Goal: Register for event/course

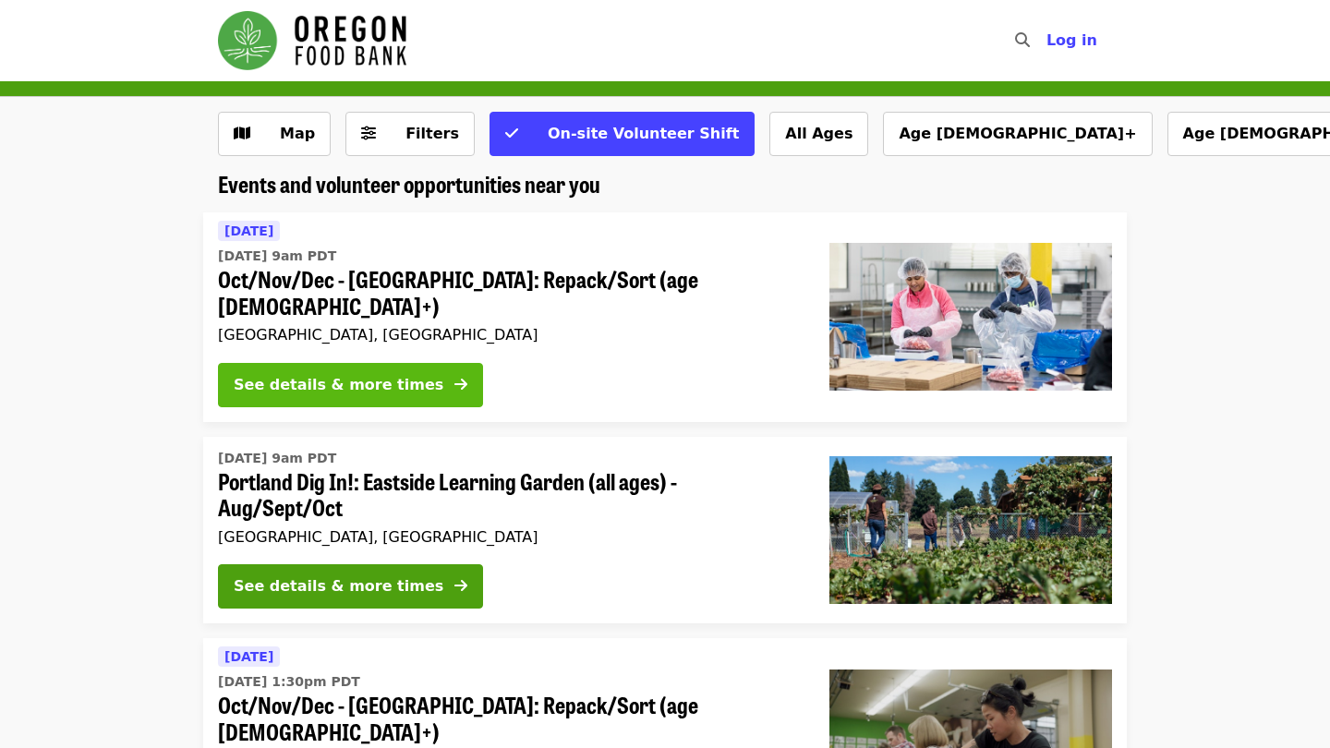
click at [390, 374] on div "See details & more times" at bounding box center [339, 385] width 210 height 22
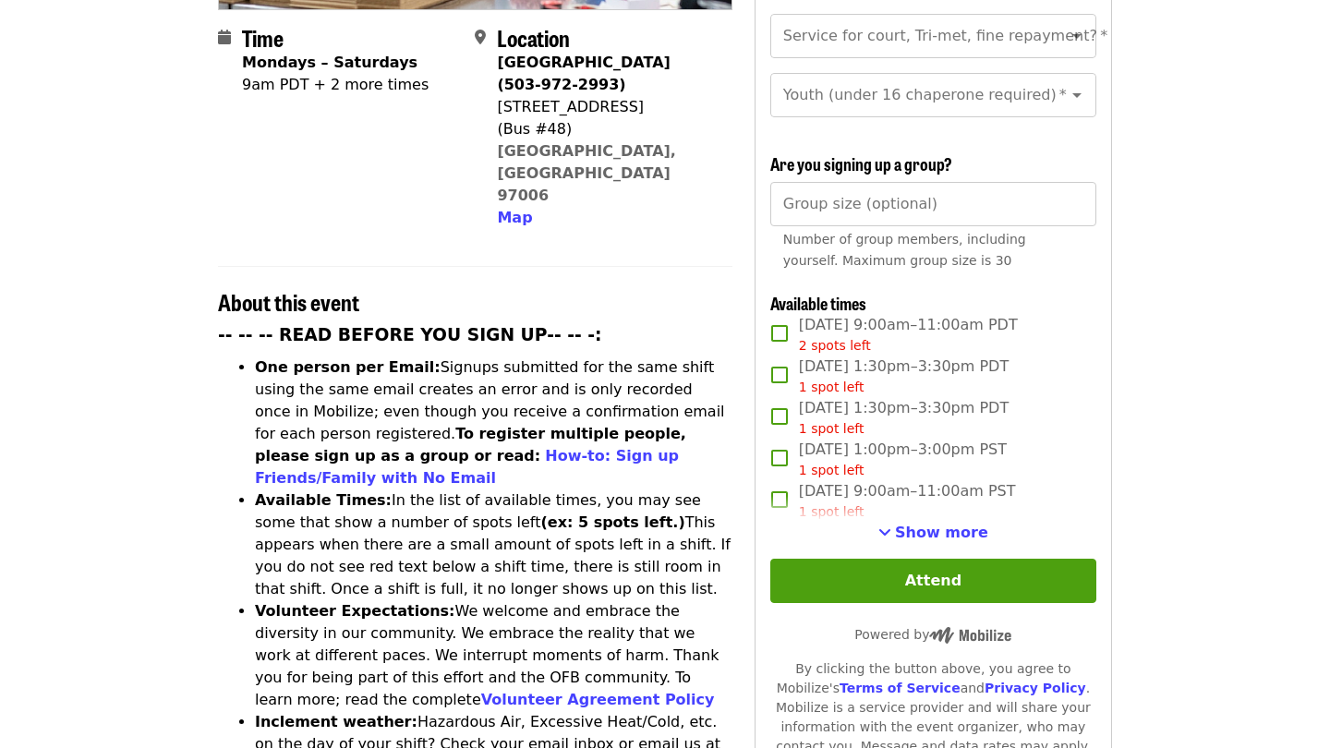
scroll to position [467, 0]
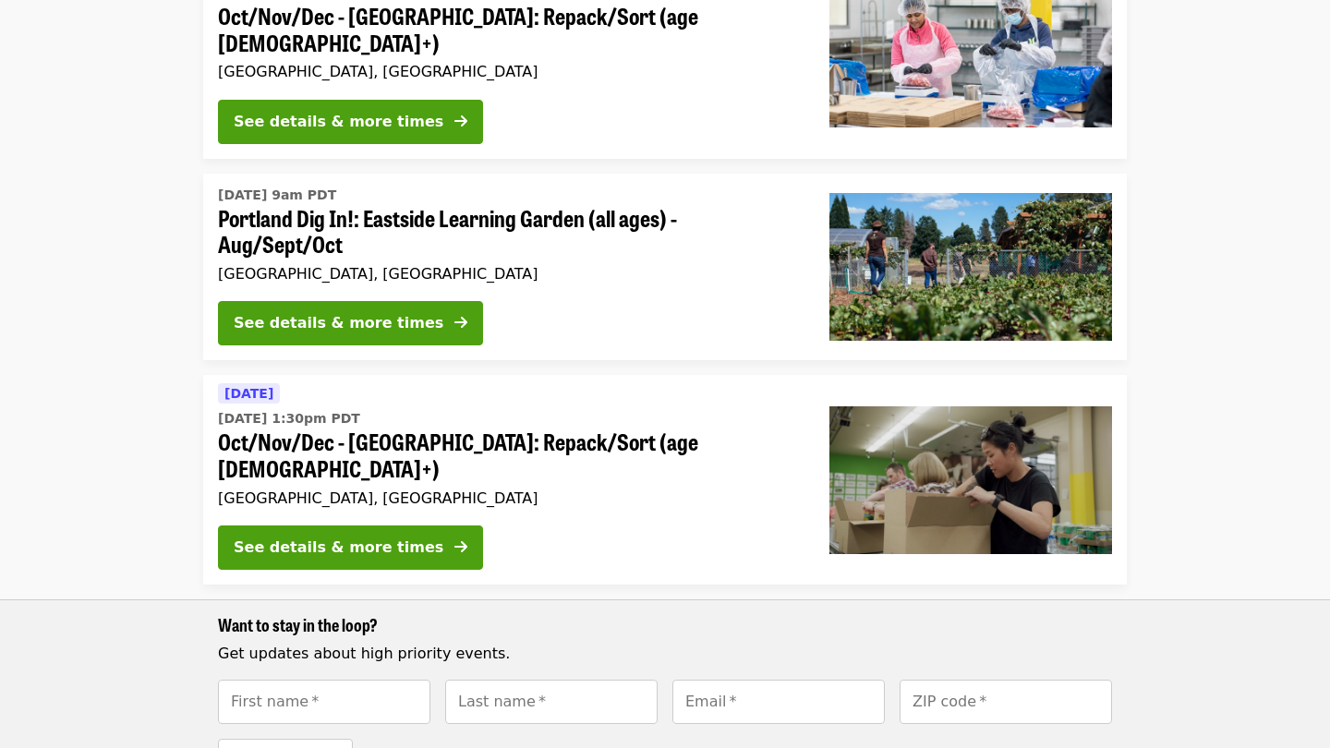
scroll to position [272, 0]
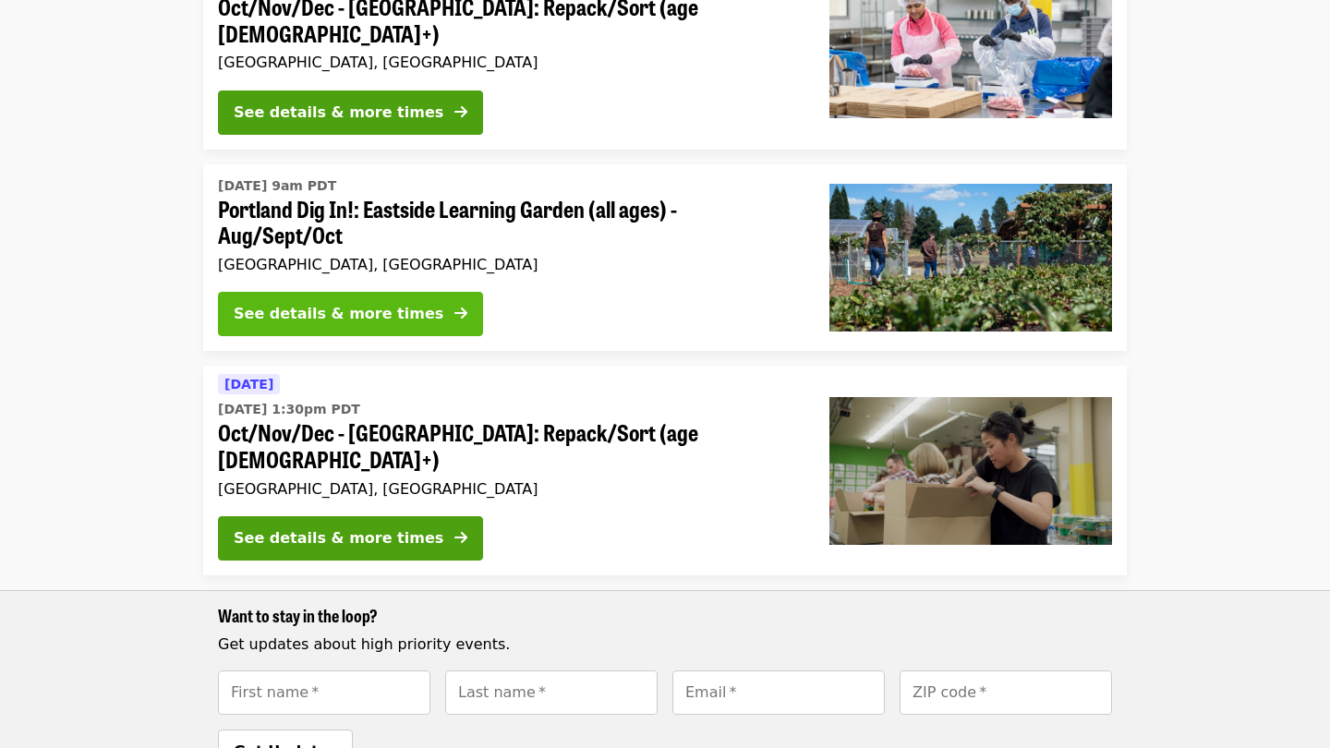
click at [379, 295] on button "See details & more times" at bounding box center [350, 314] width 265 height 44
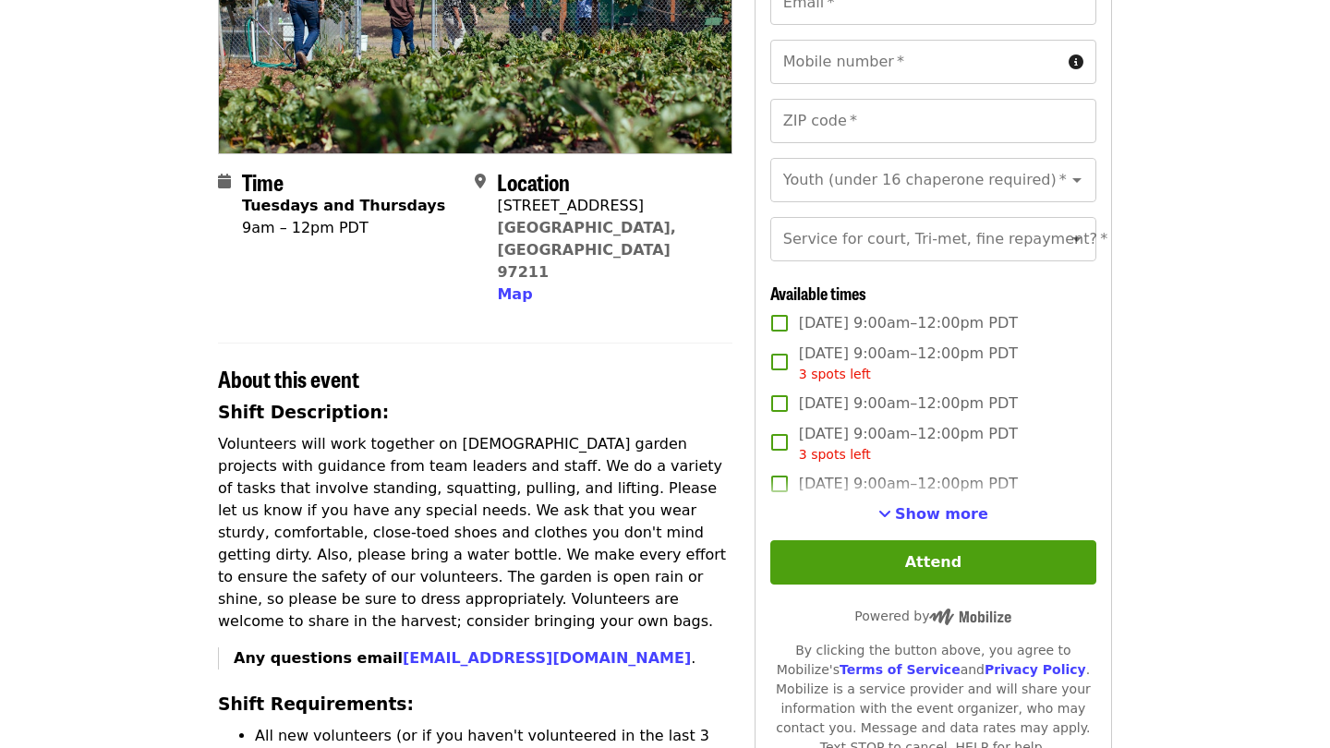
scroll to position [295, 0]
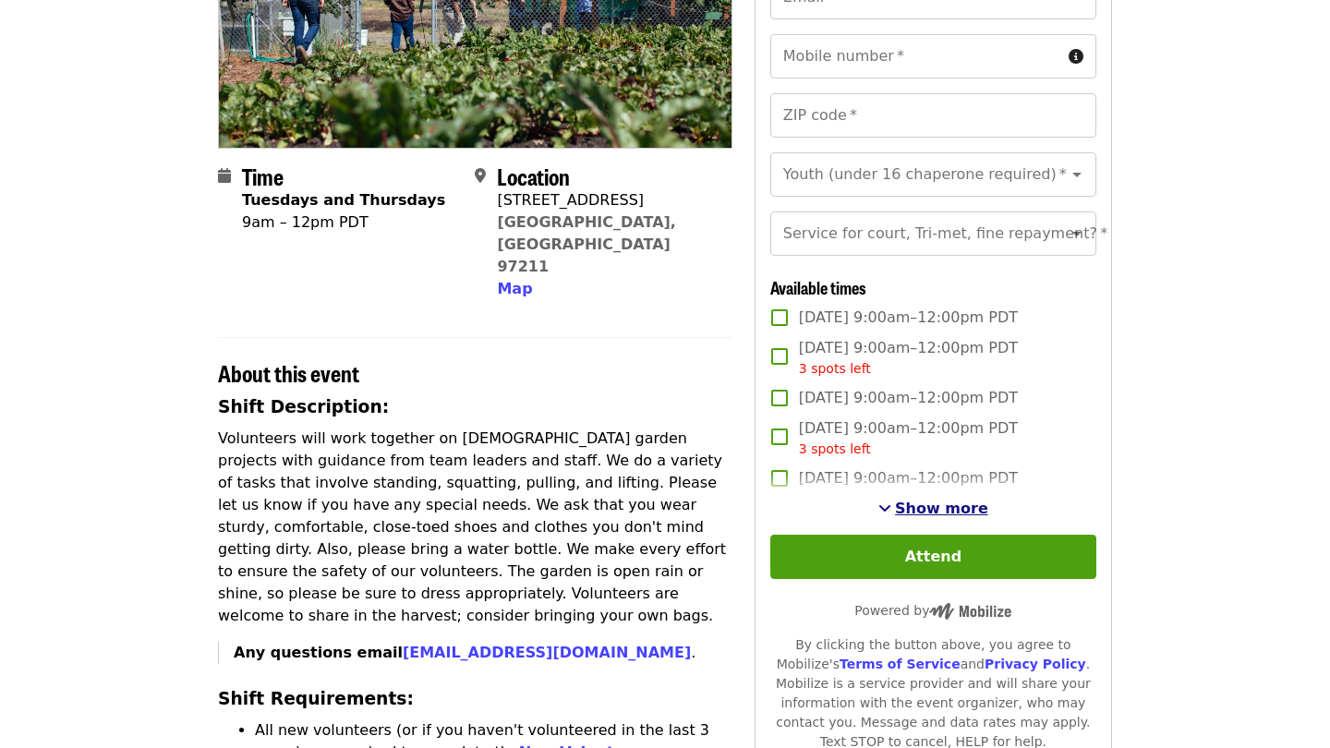
click at [926, 506] on span "Show more" at bounding box center [941, 509] width 93 height 18
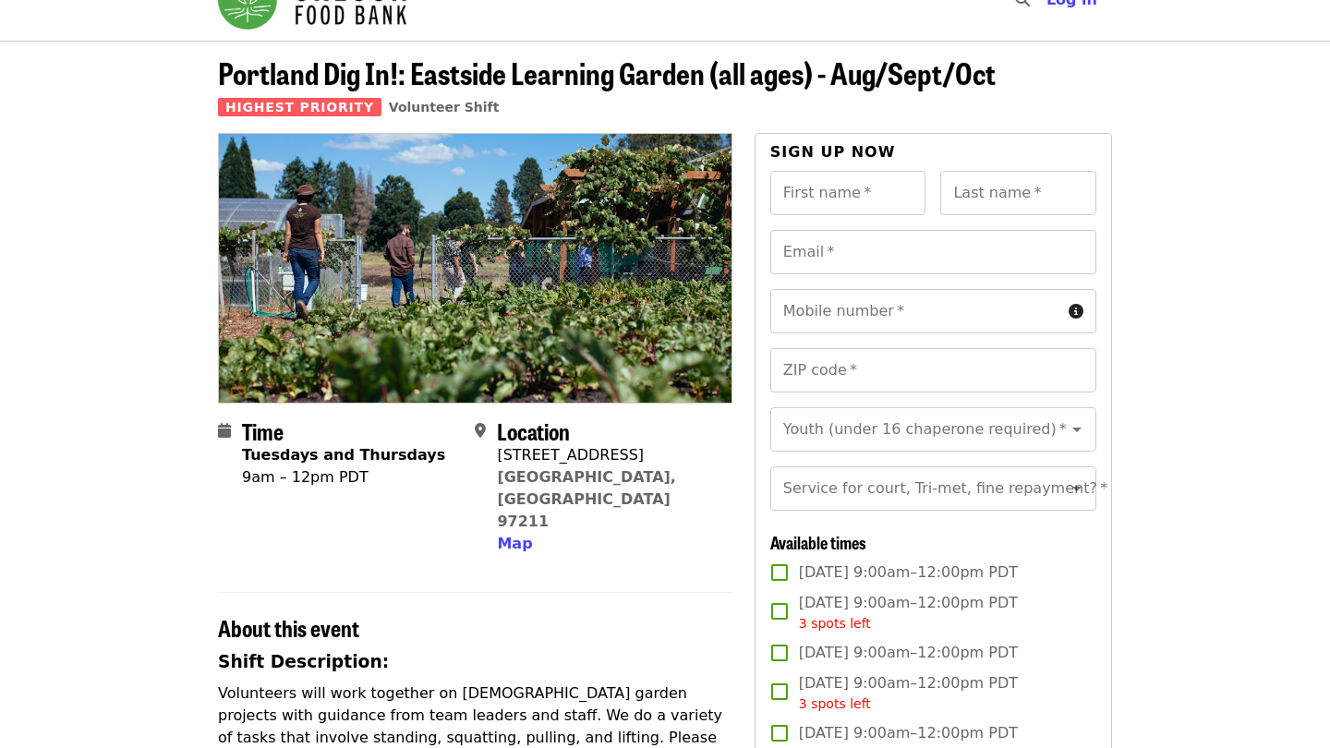
scroll to position [17, 0]
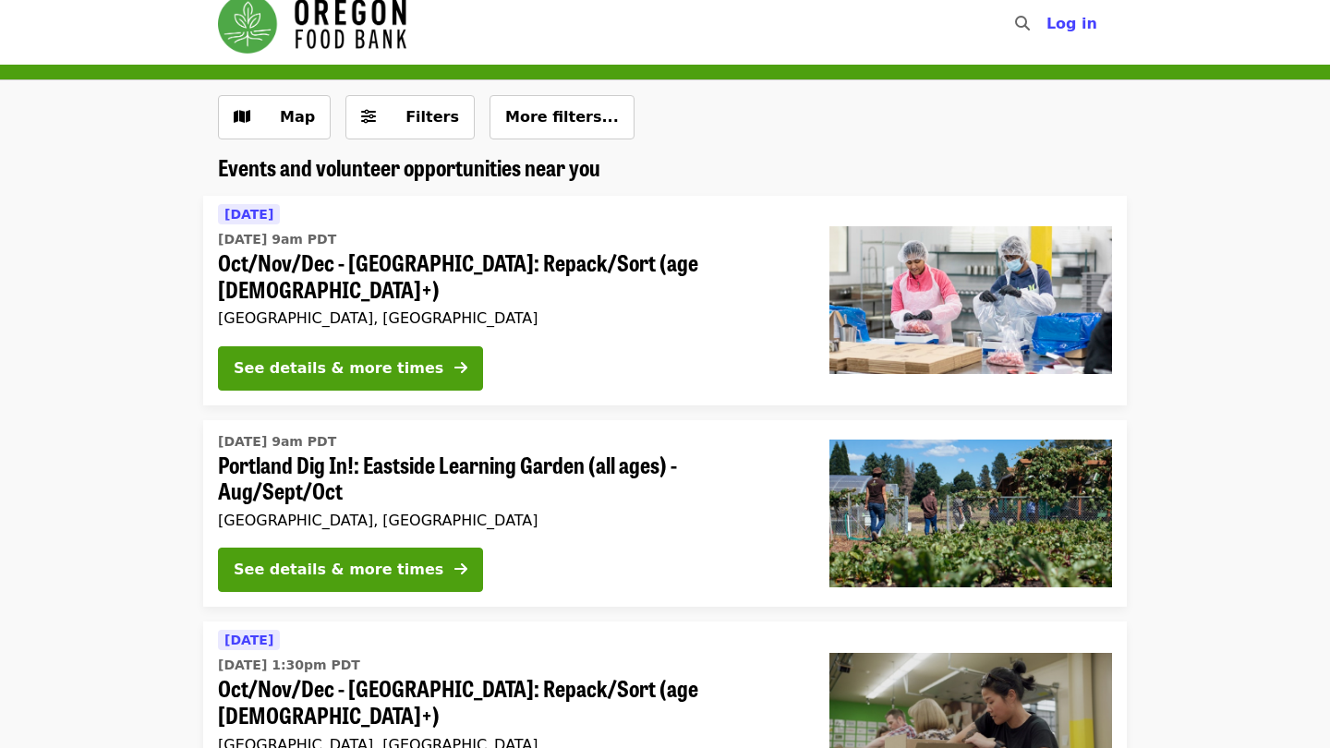
scroll to position [272, 0]
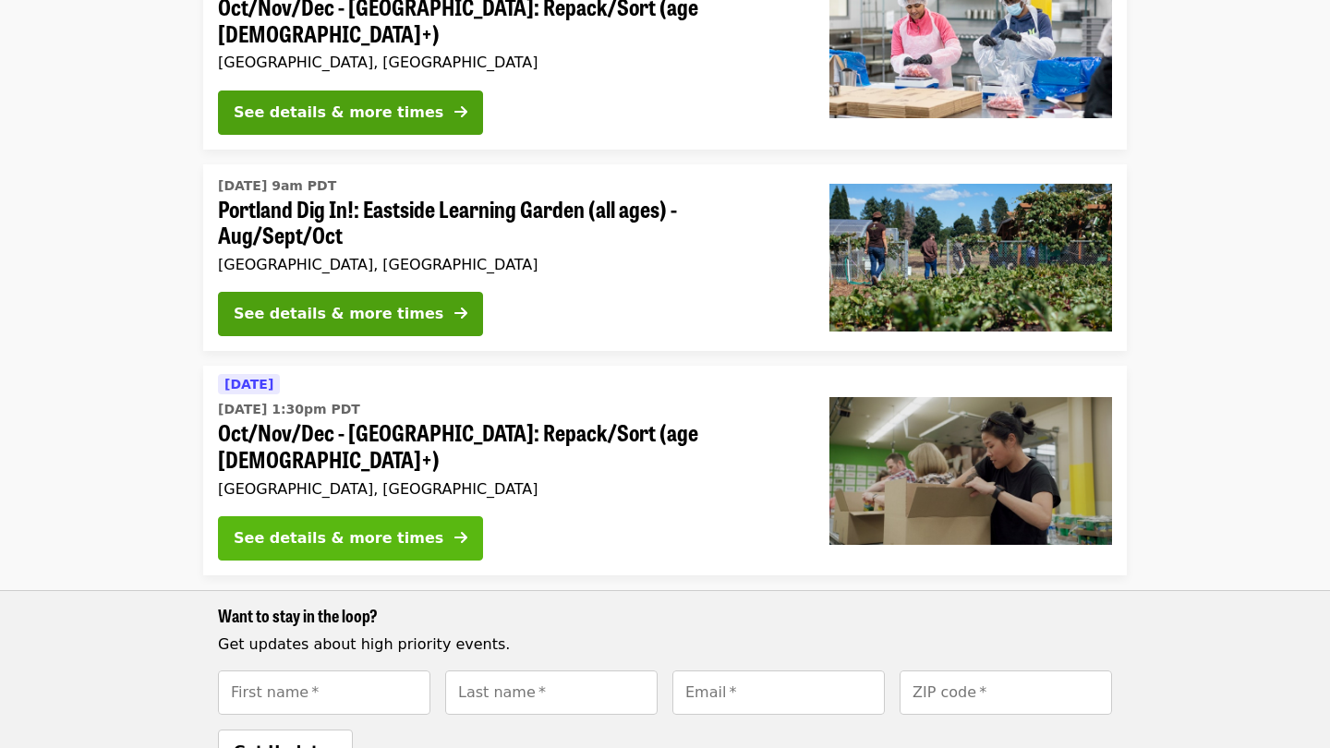
click at [374, 516] on button "See details & more times" at bounding box center [350, 538] width 265 height 44
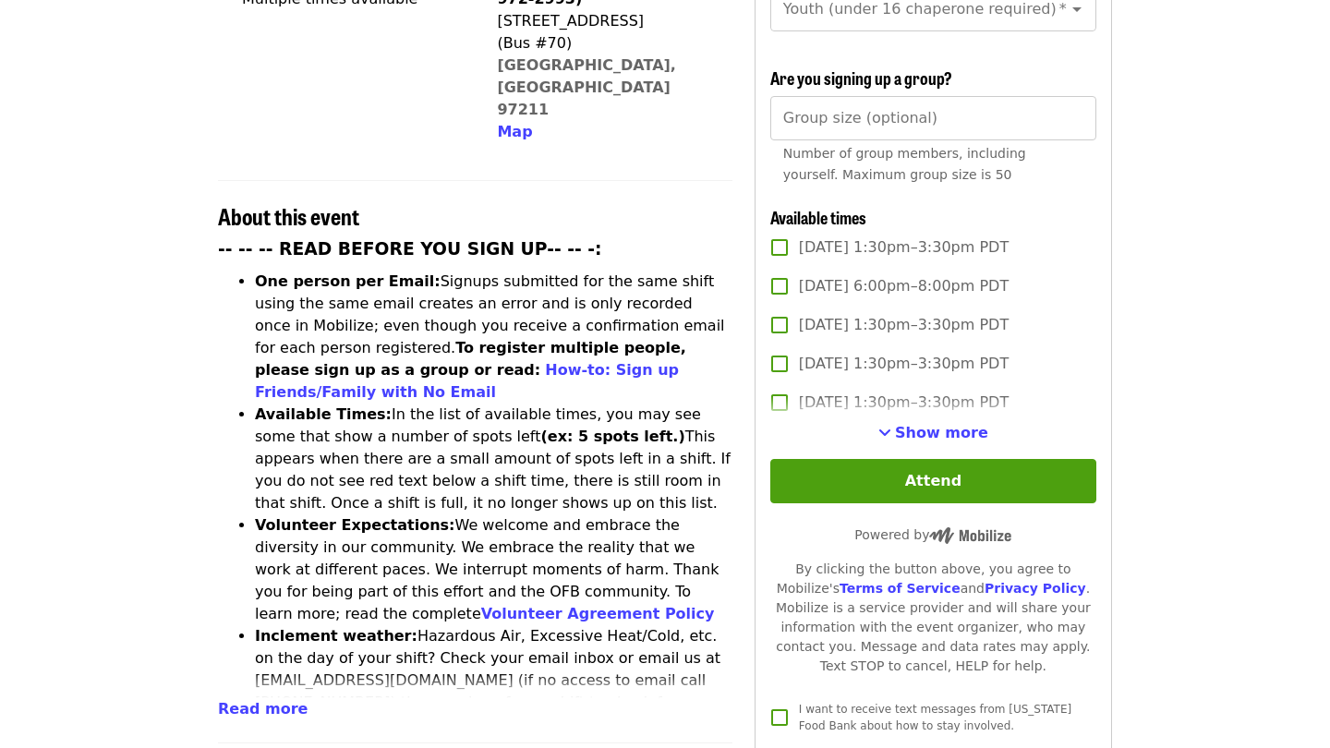
scroll to position [555, 0]
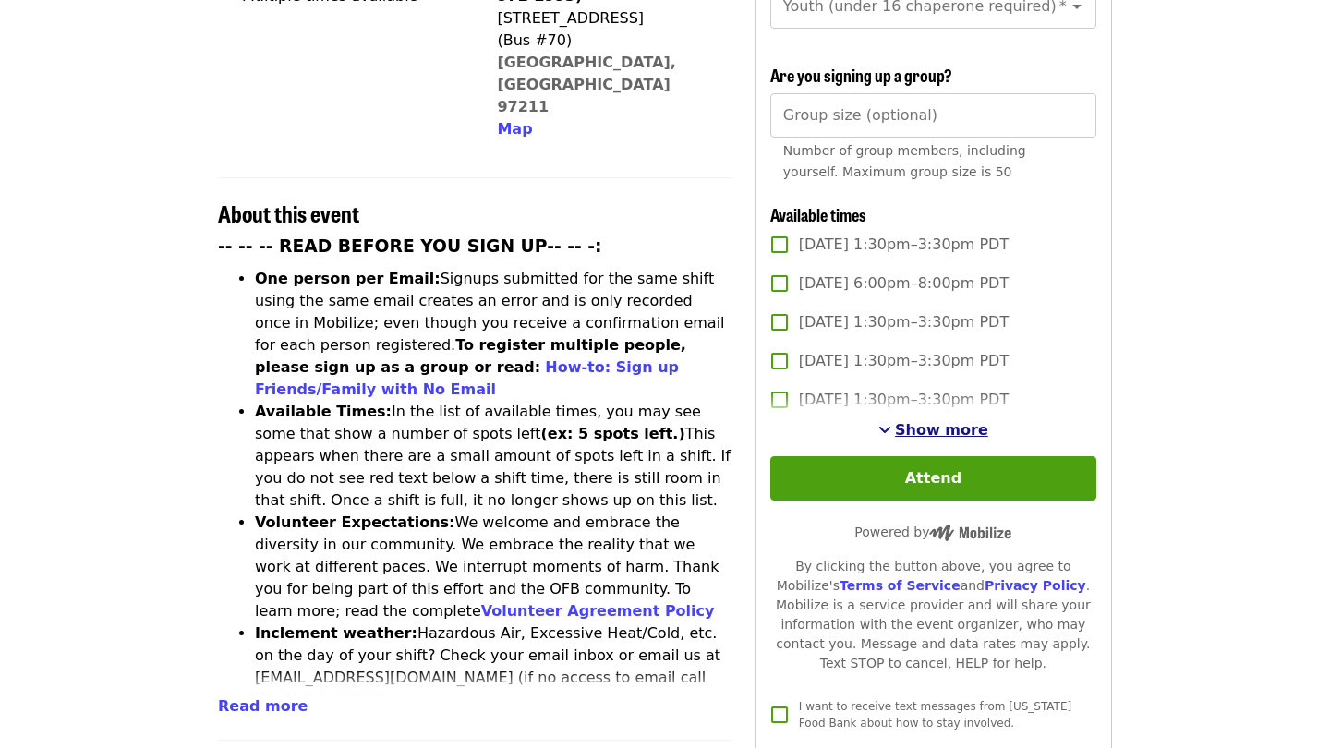
click at [931, 421] on span "Show more" at bounding box center [941, 430] width 93 height 18
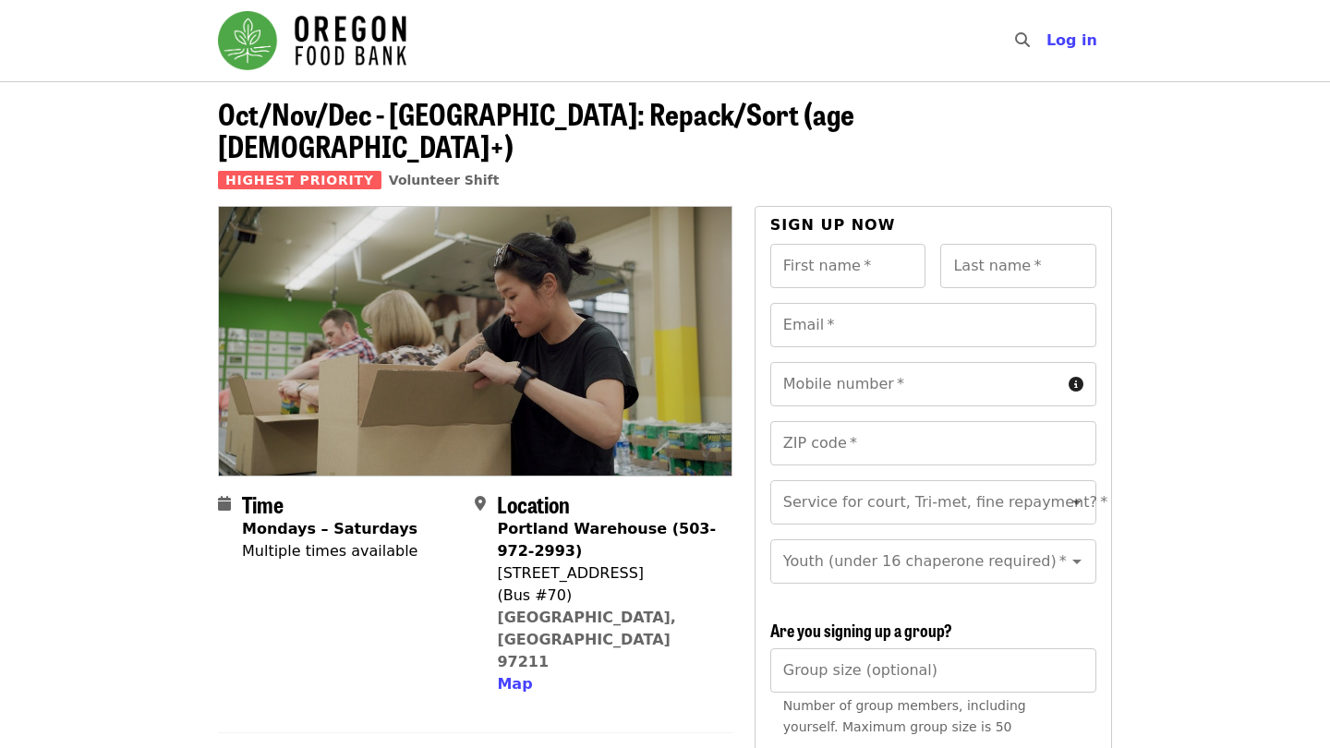
scroll to position [0, 0]
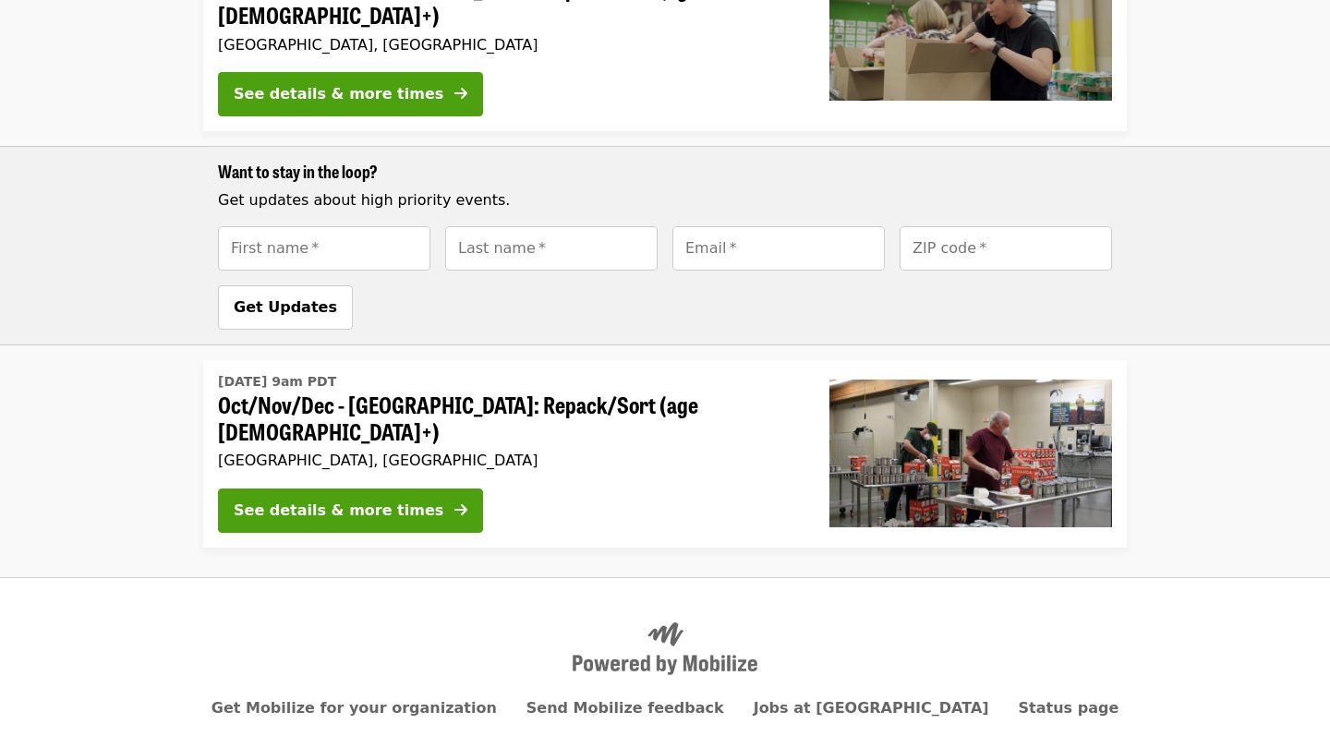
scroll to position [715, 0]
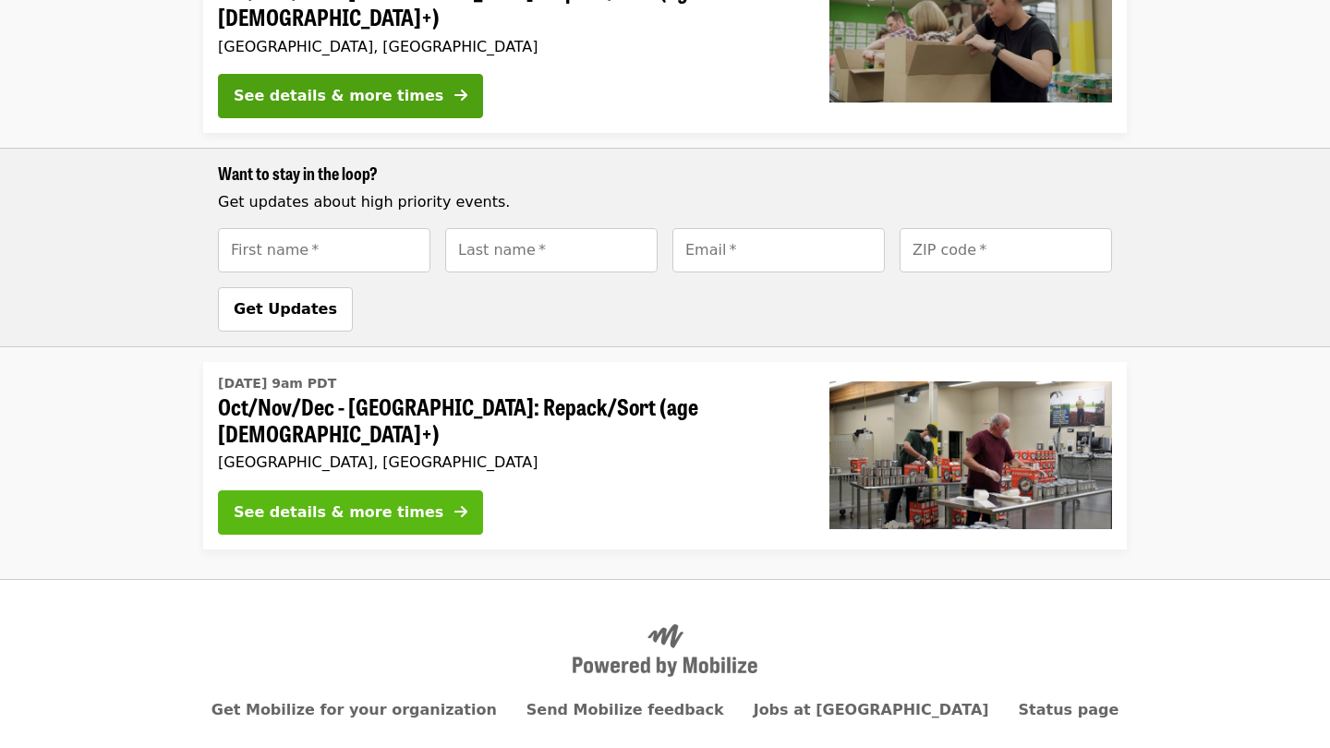
click at [386, 501] on div "See details & more times" at bounding box center [339, 512] width 210 height 22
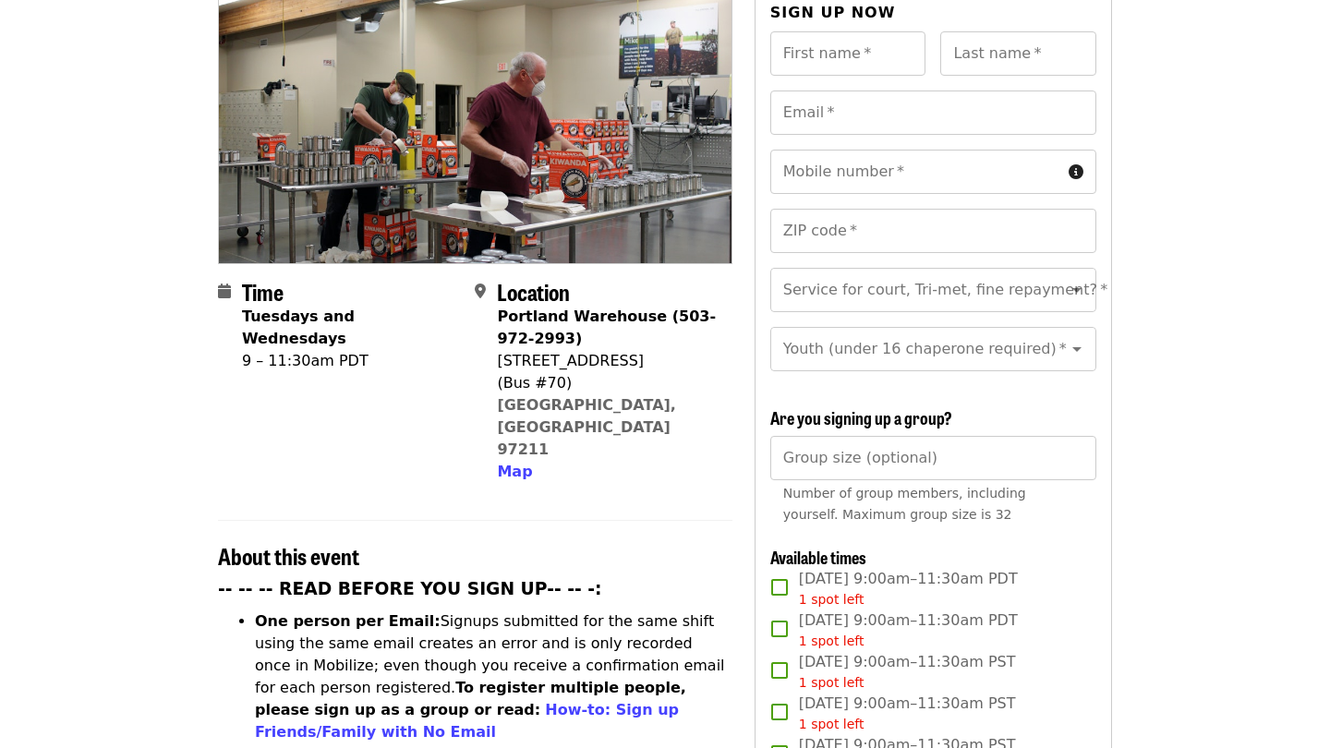
scroll to position [215, 0]
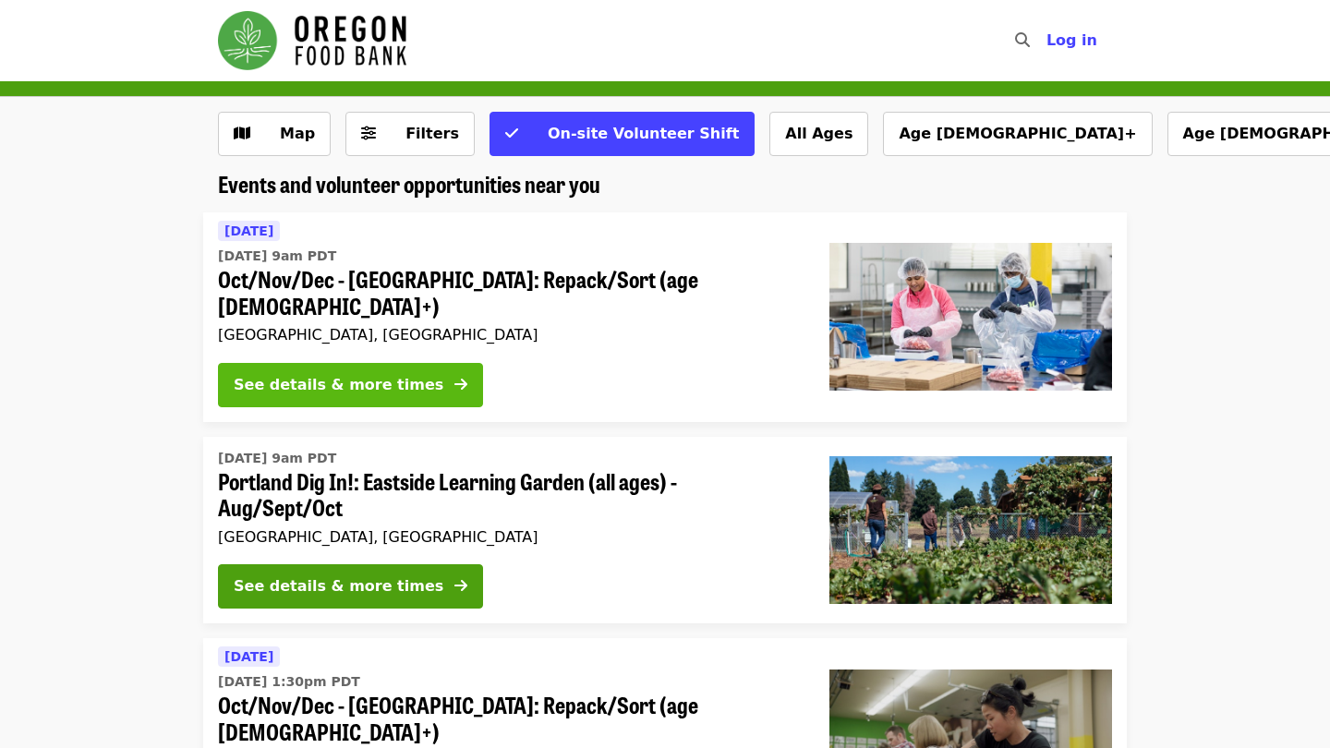
click at [360, 374] on div "See details & more times" at bounding box center [339, 385] width 210 height 22
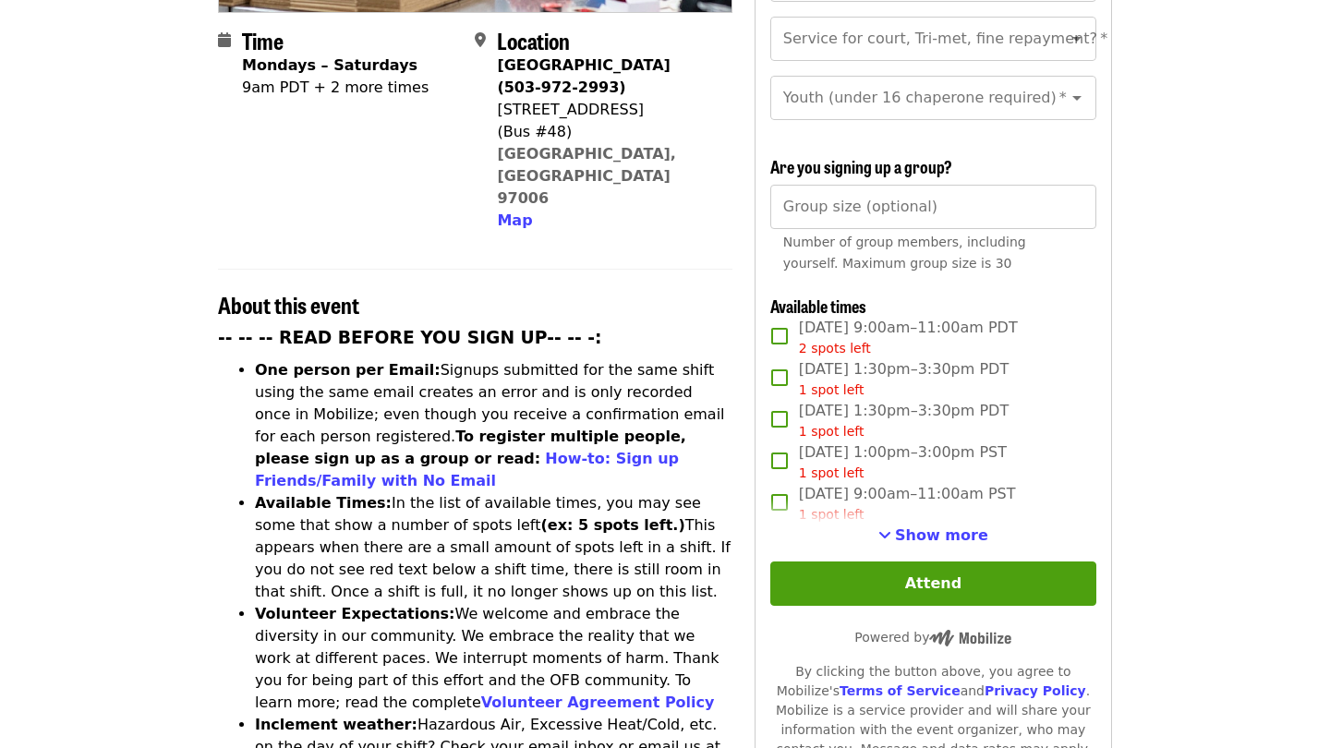
scroll to position [488, 0]
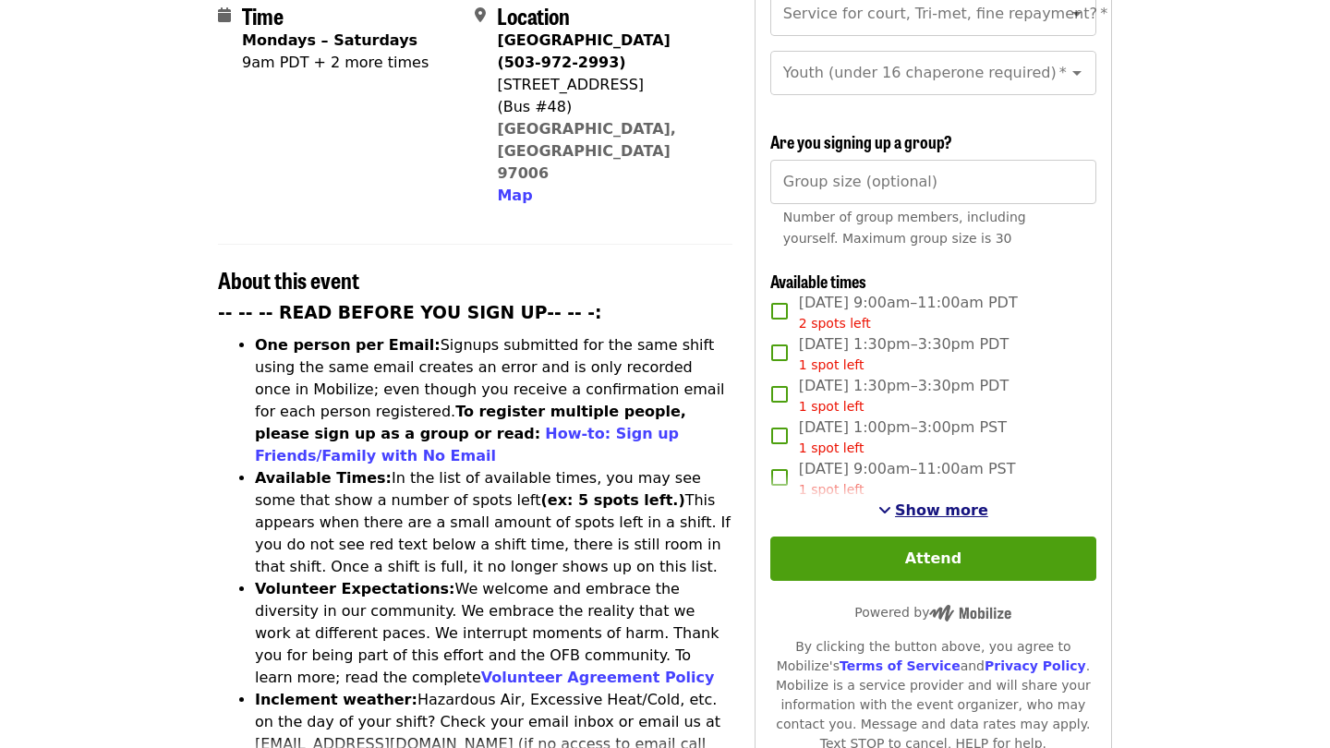
click at [944, 501] on span "Show more" at bounding box center [941, 510] width 93 height 18
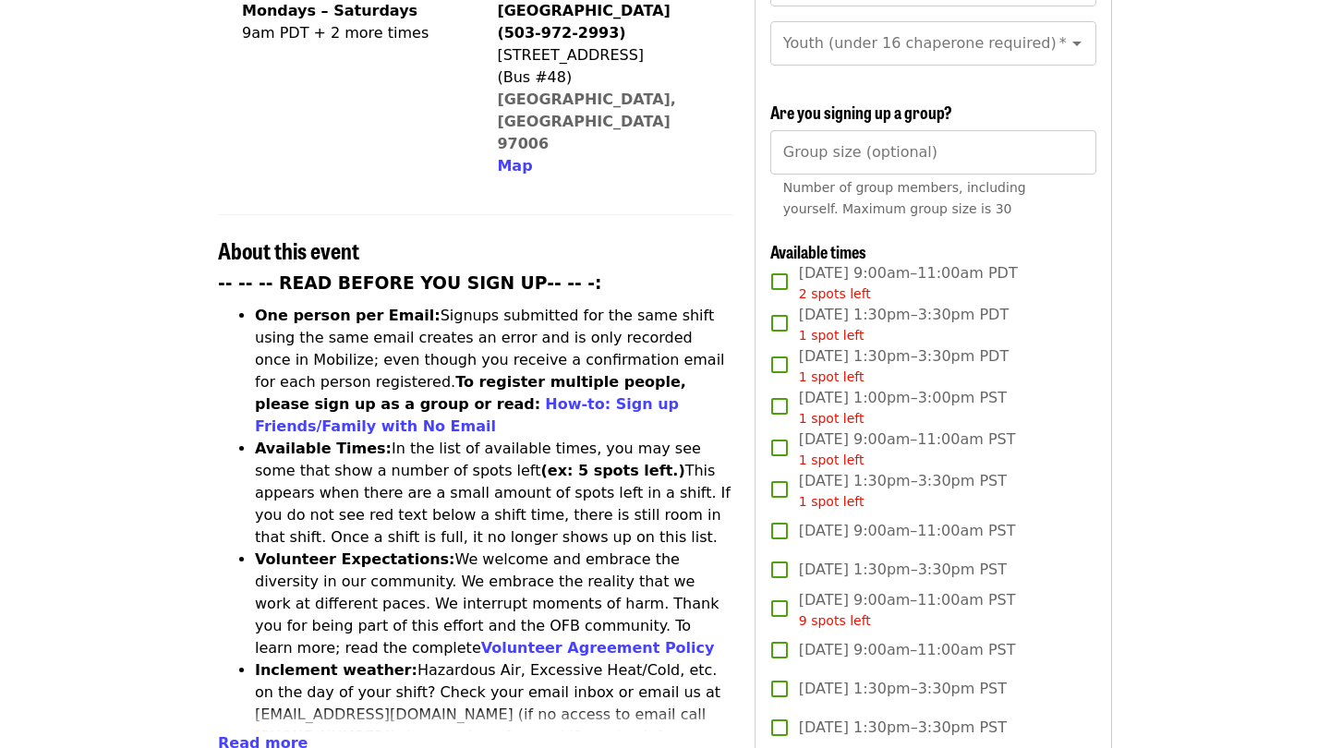
scroll to position [535, 0]
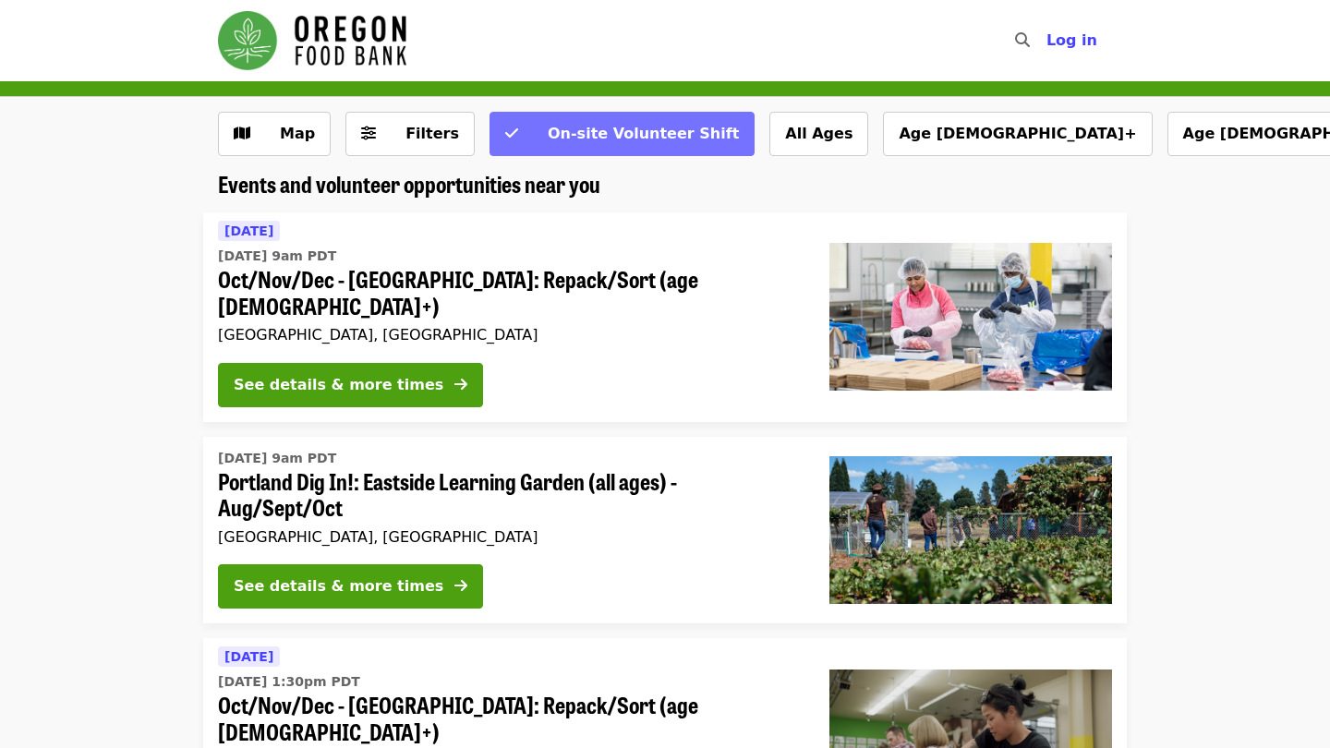
click at [505, 138] on icon "check icon" at bounding box center [511, 134] width 13 height 18
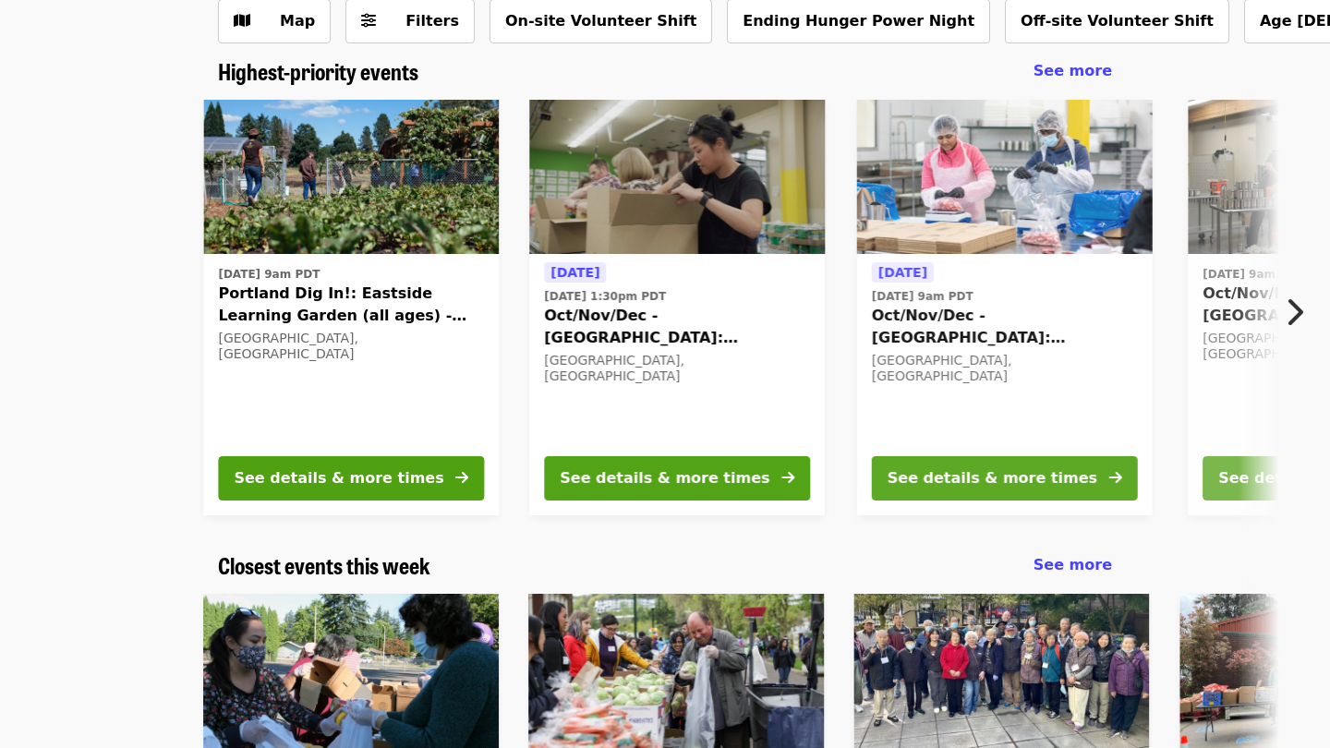
scroll to position [114, 0]
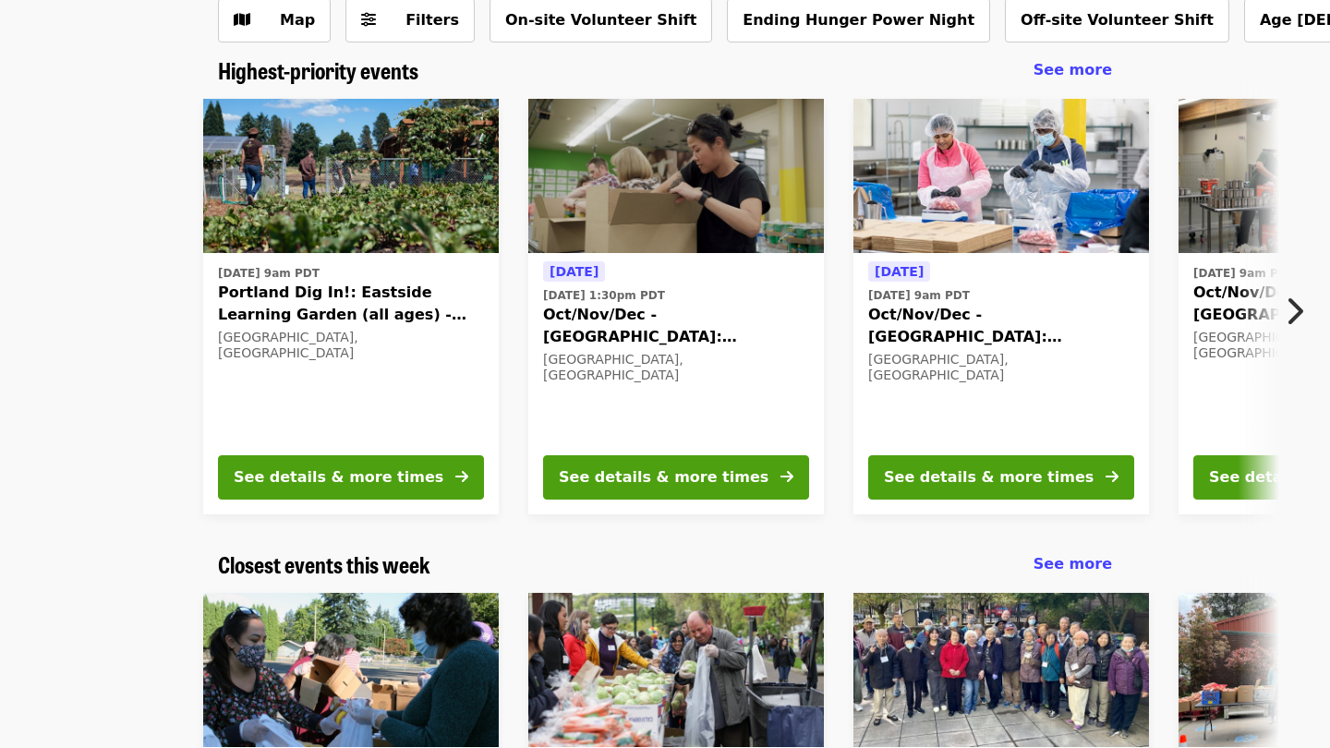
click at [1294, 314] on icon "chevron-right icon" at bounding box center [1293, 311] width 18 height 35
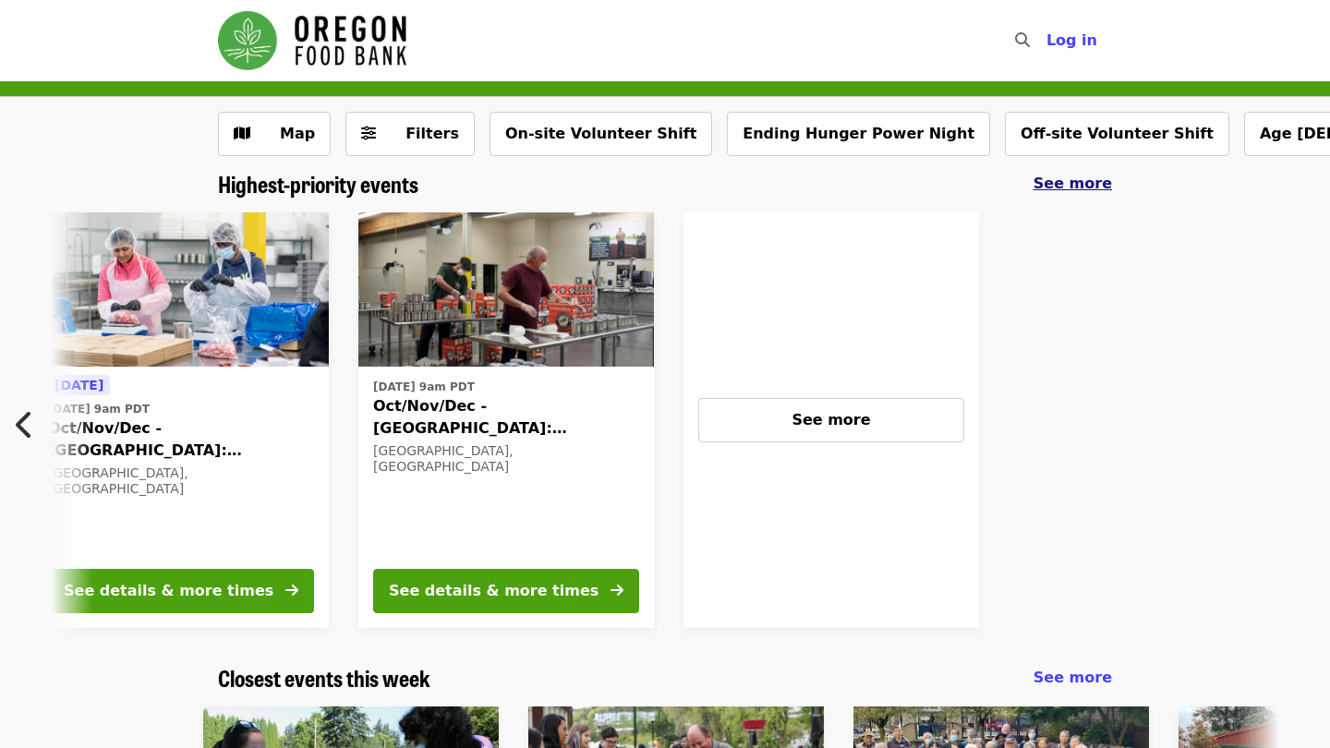
scroll to position [0, 0]
click at [1055, 183] on span "See more" at bounding box center [1072, 184] width 78 height 18
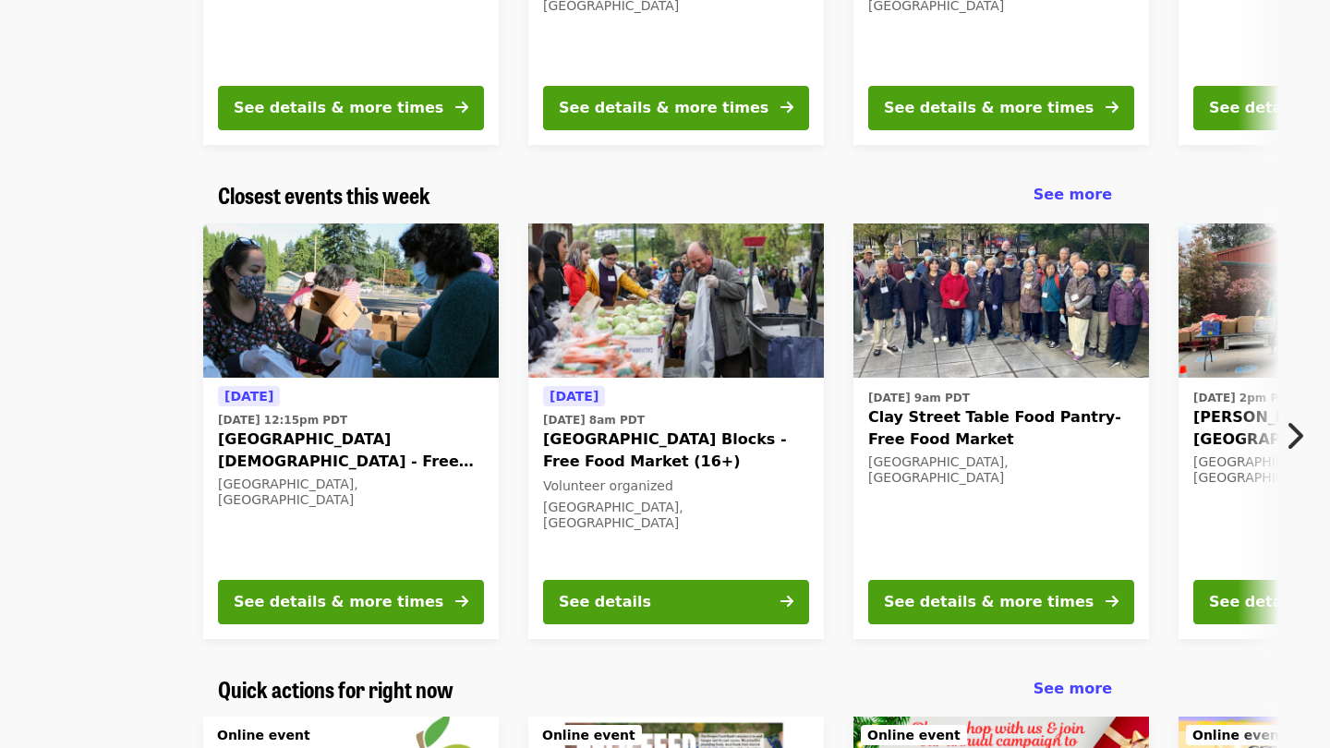
scroll to position [485, 0]
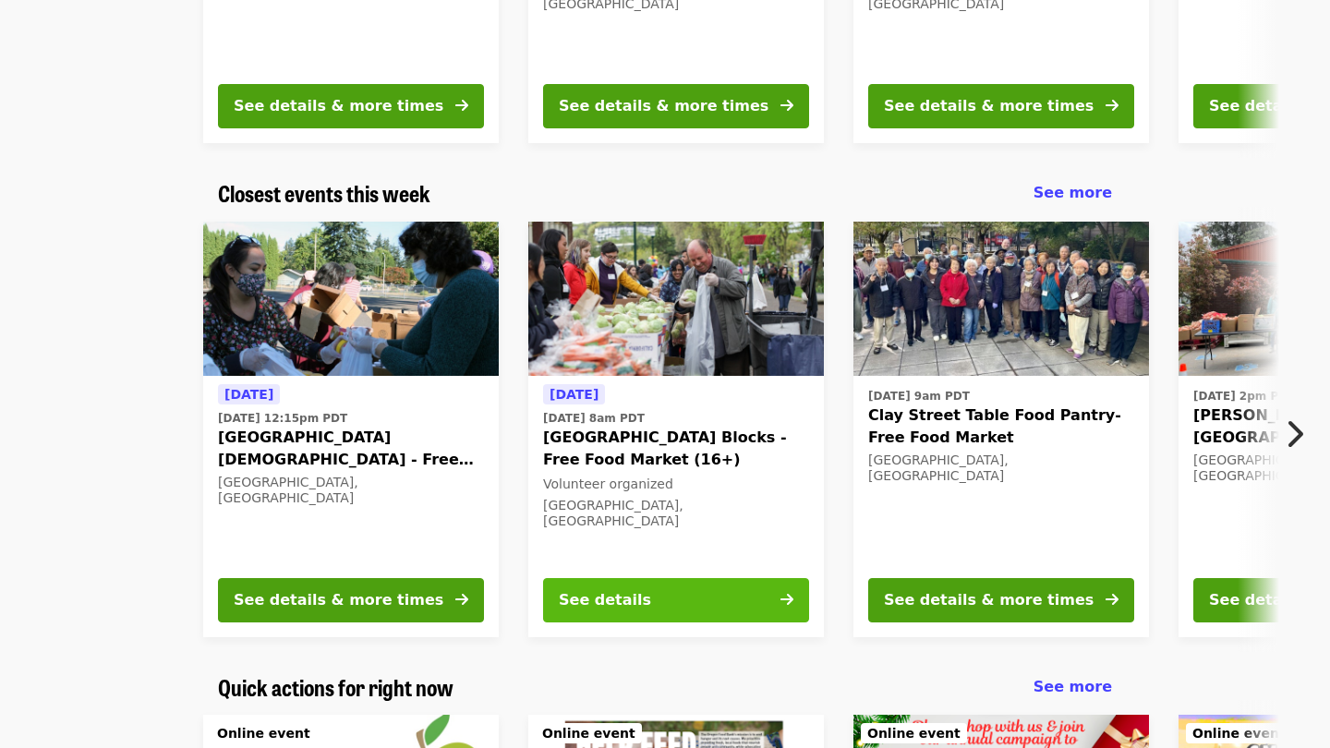
click at [711, 599] on button "See details" at bounding box center [676, 600] width 266 height 44
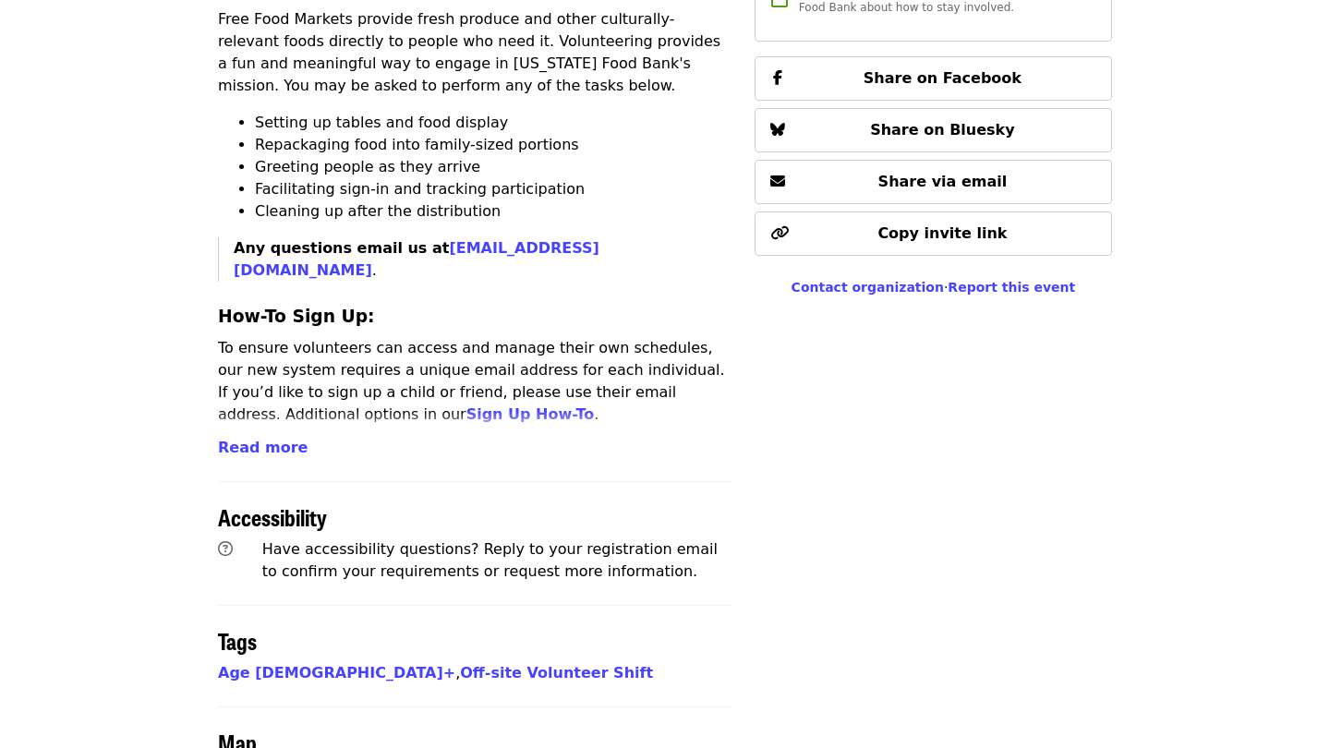
scroll to position [729, 0]
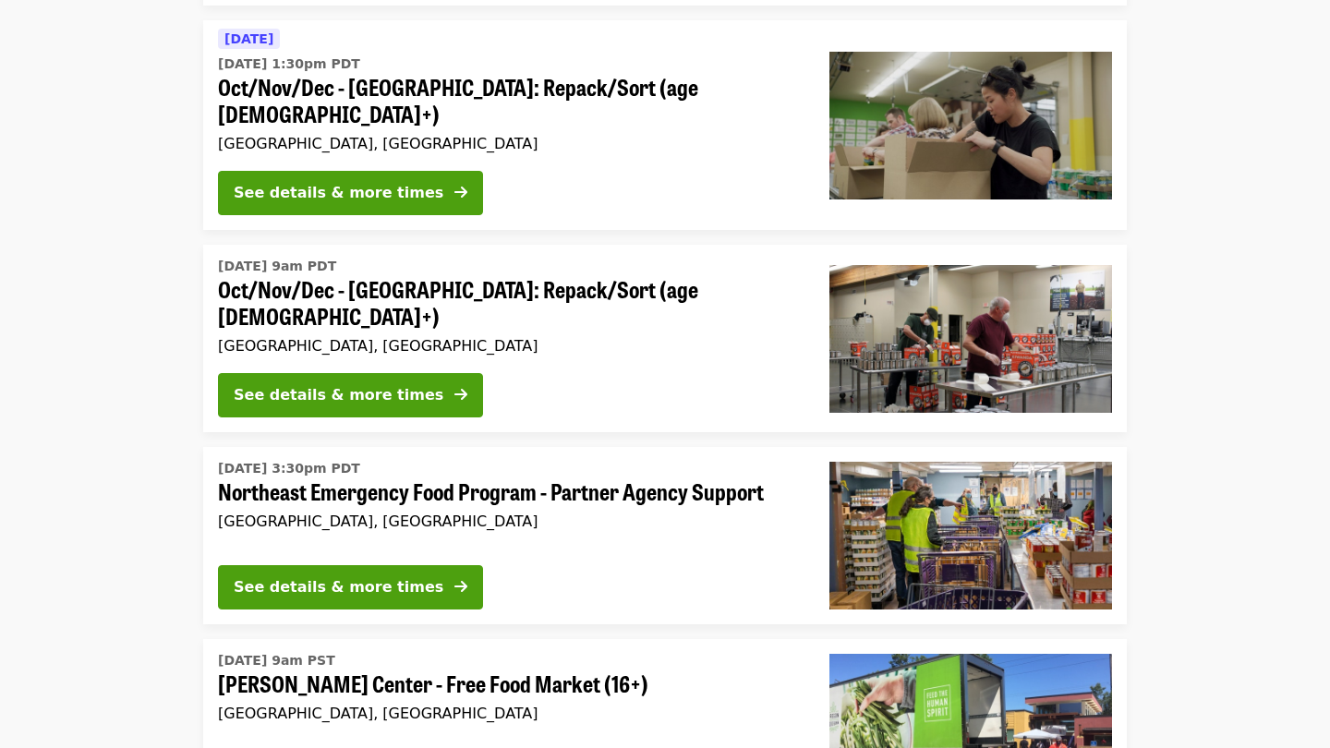
scroll to position [4092, 0]
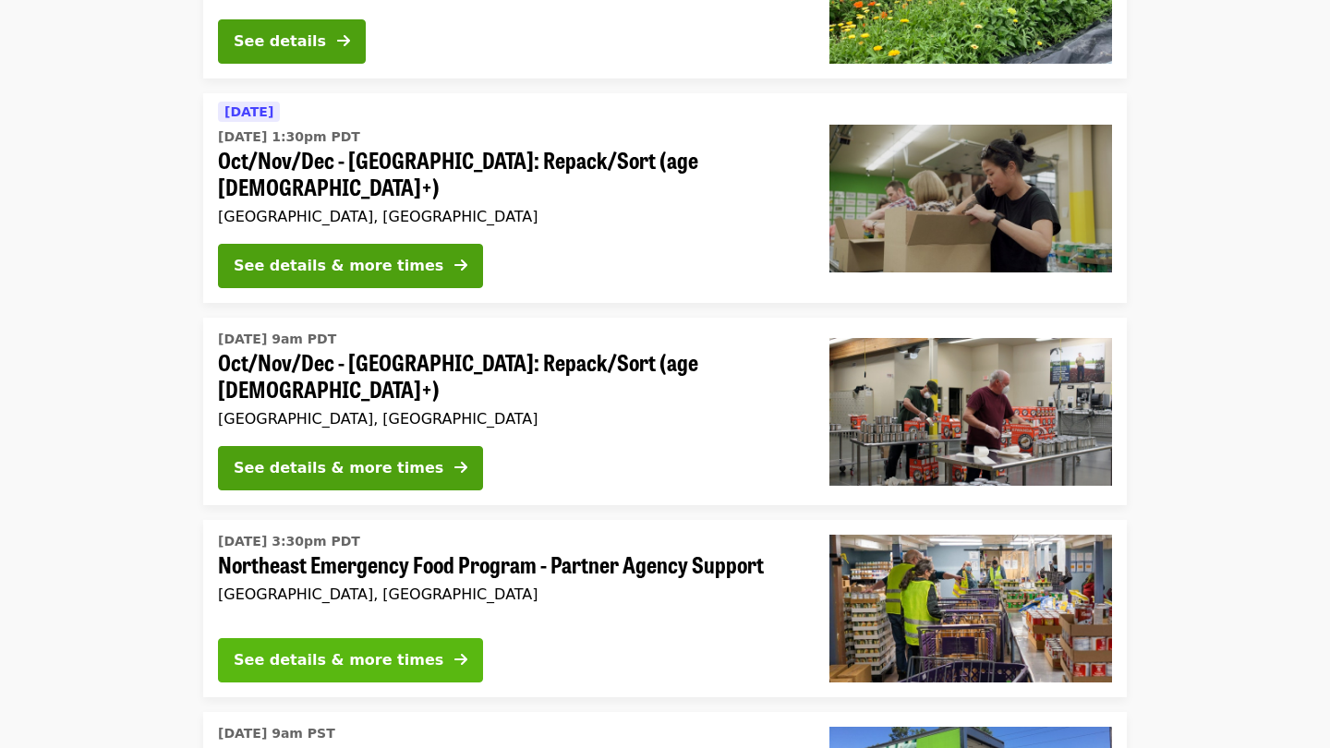
click at [369, 638] on button "See details & more times" at bounding box center [350, 660] width 265 height 44
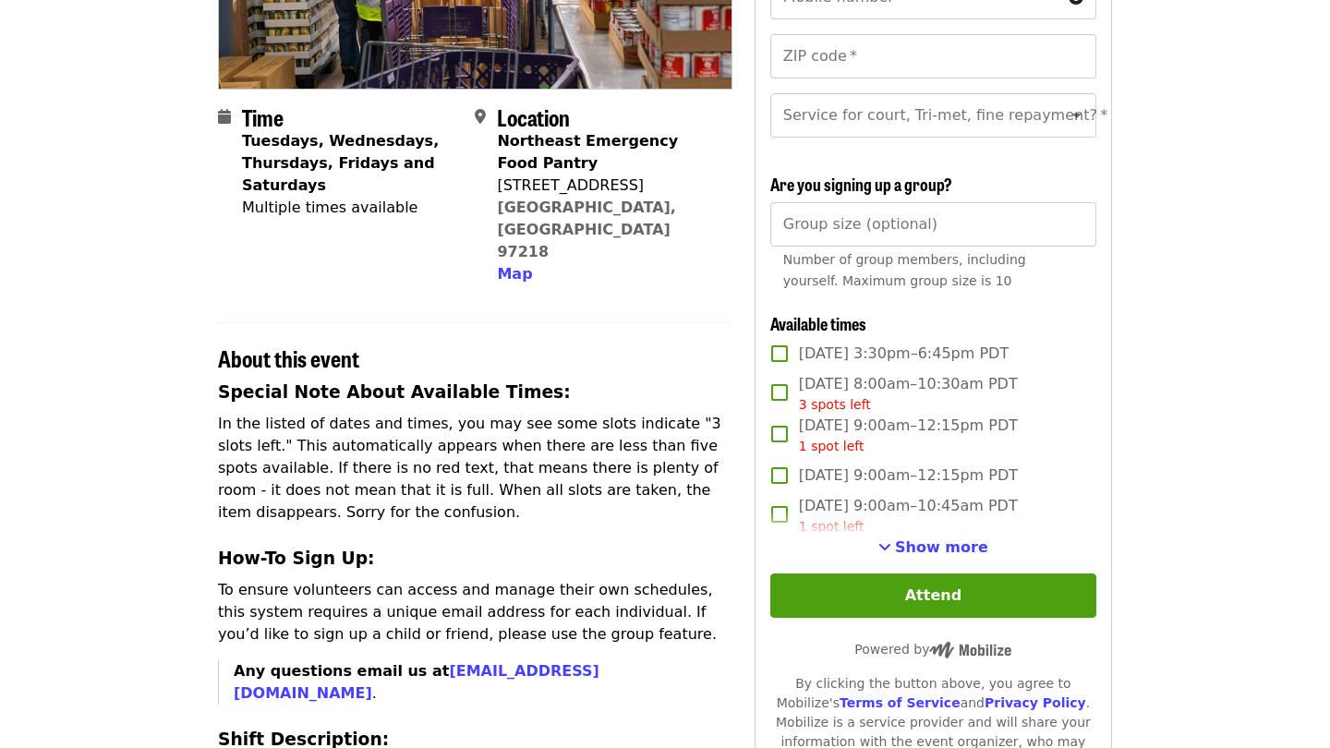
scroll to position [353, 0]
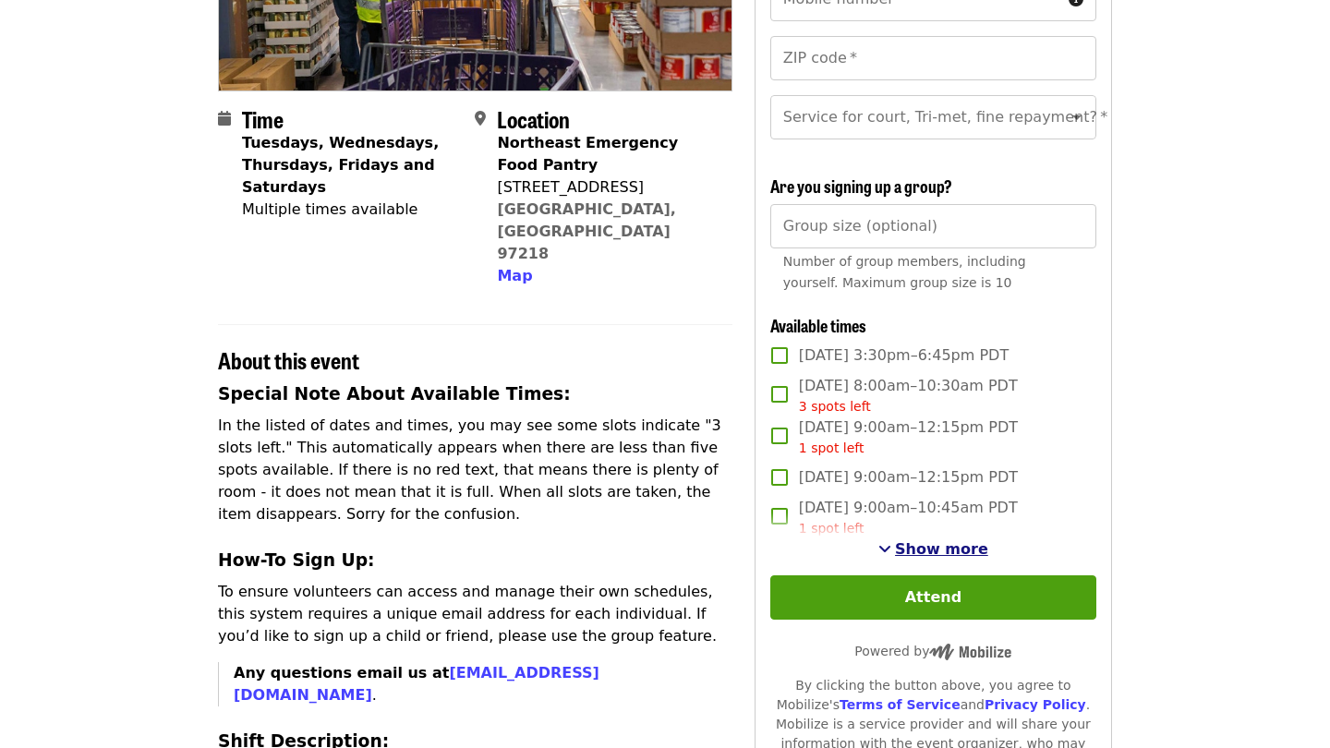
click at [906, 544] on span "Show more" at bounding box center [941, 549] width 93 height 18
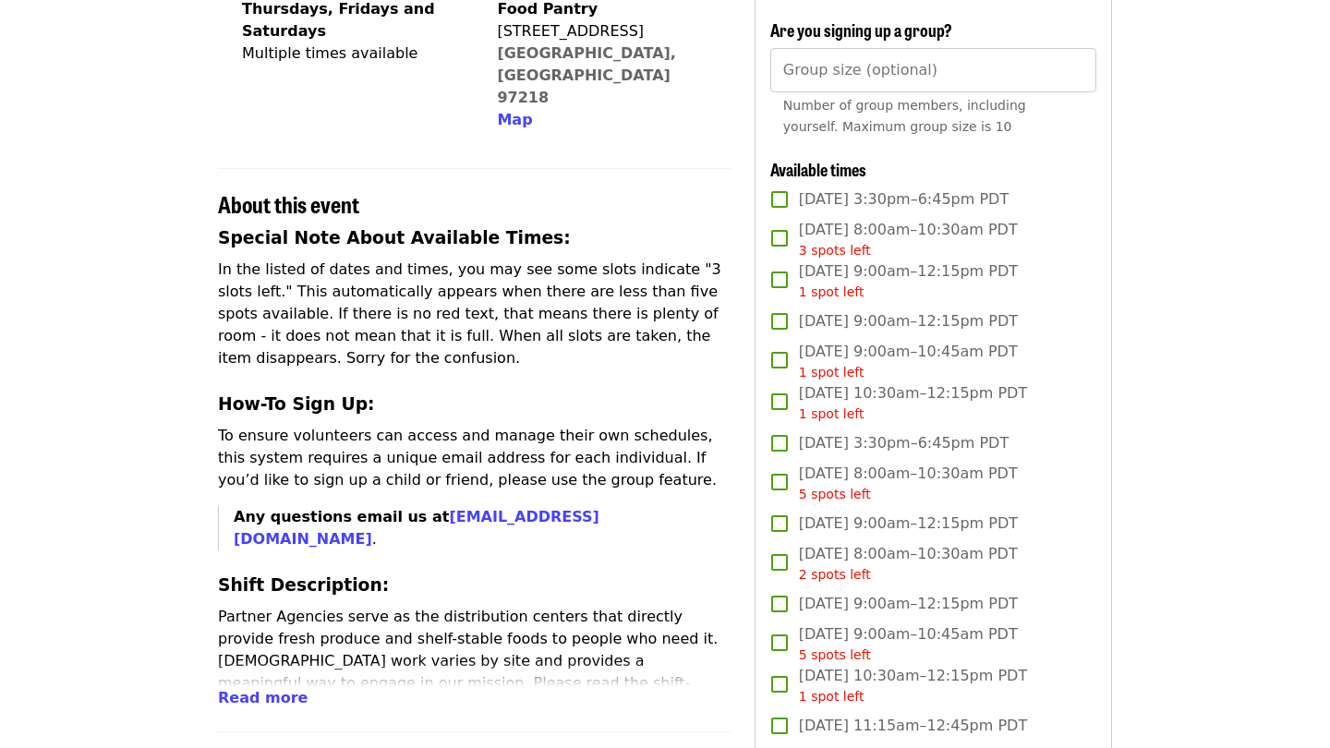
scroll to position [498, 0]
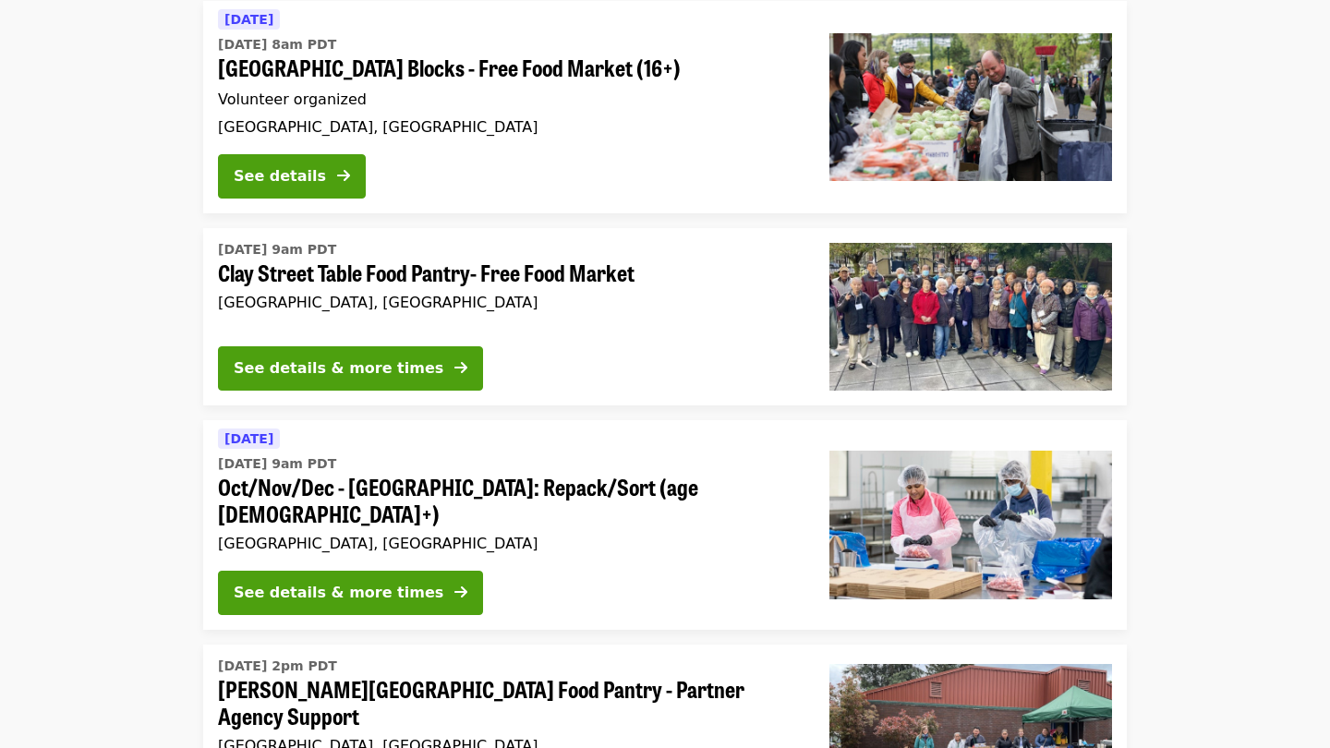
scroll to position [1916, 0]
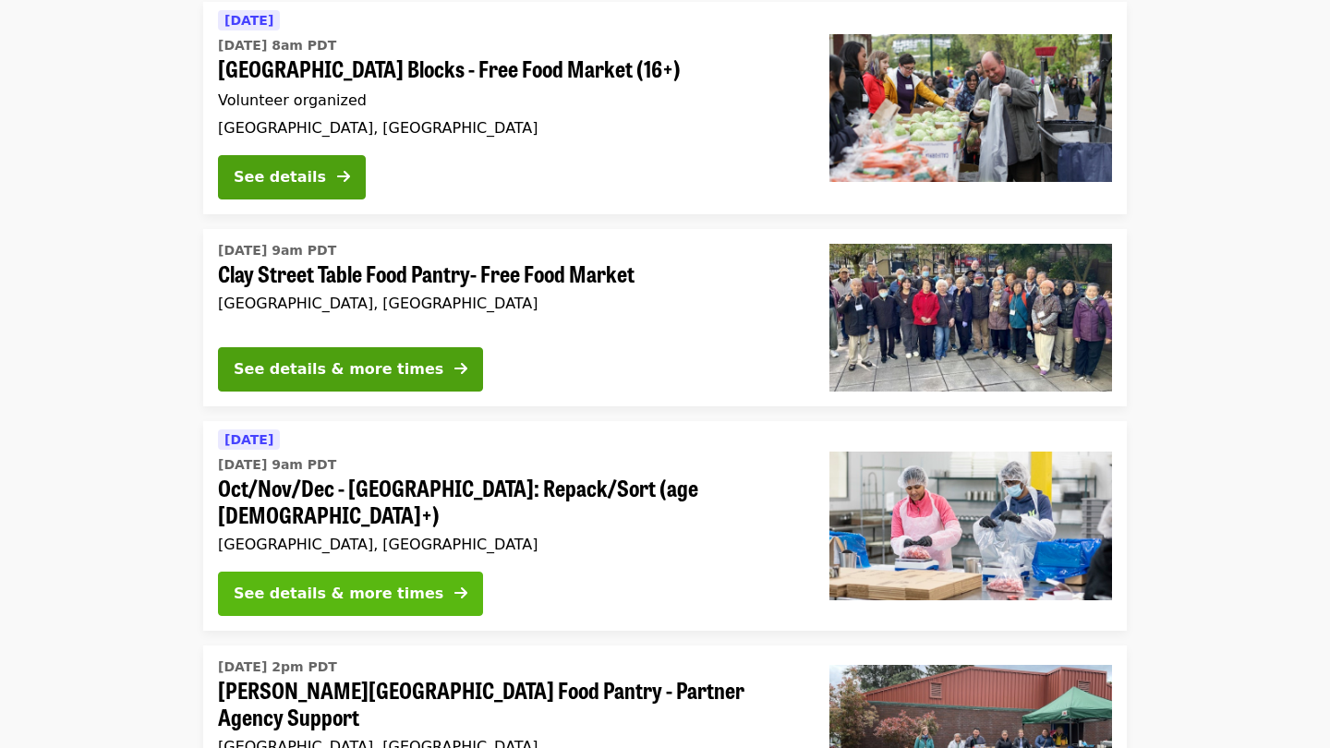
click at [367, 583] on div "See details & more times" at bounding box center [339, 594] width 210 height 22
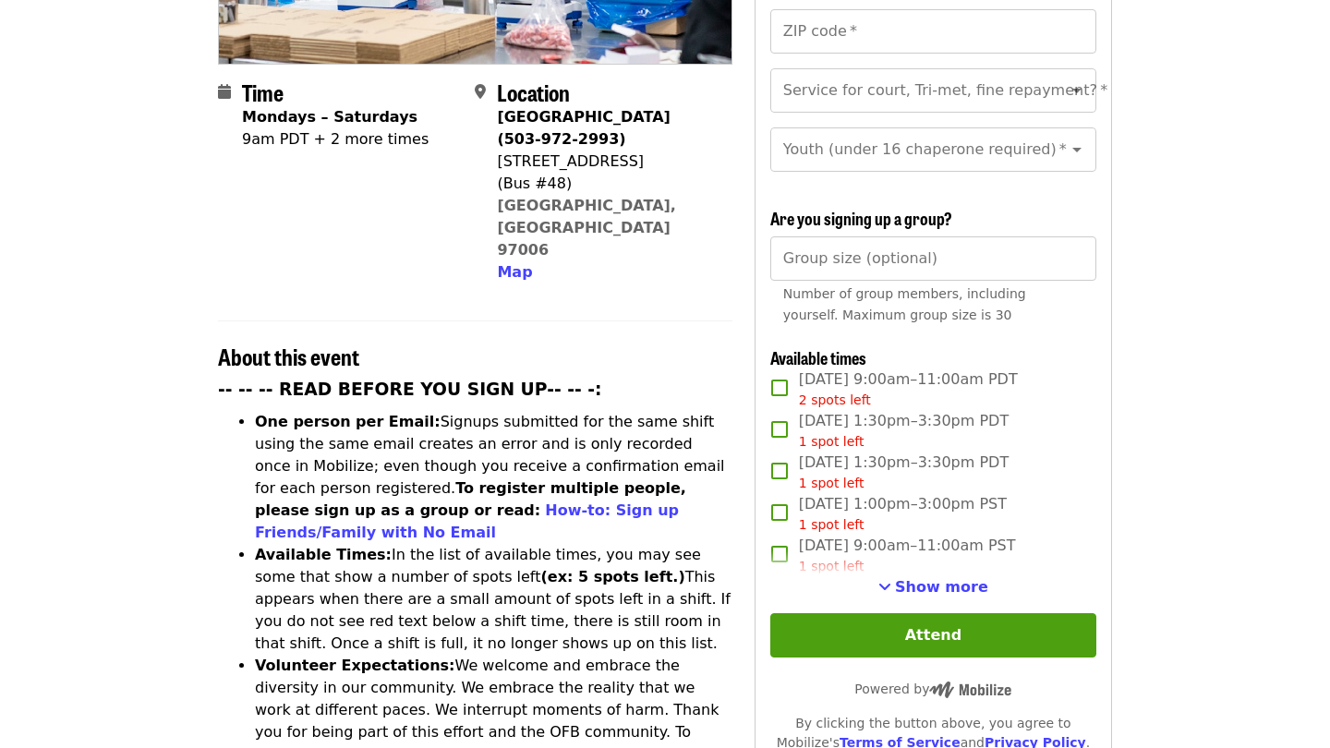
scroll to position [461, 0]
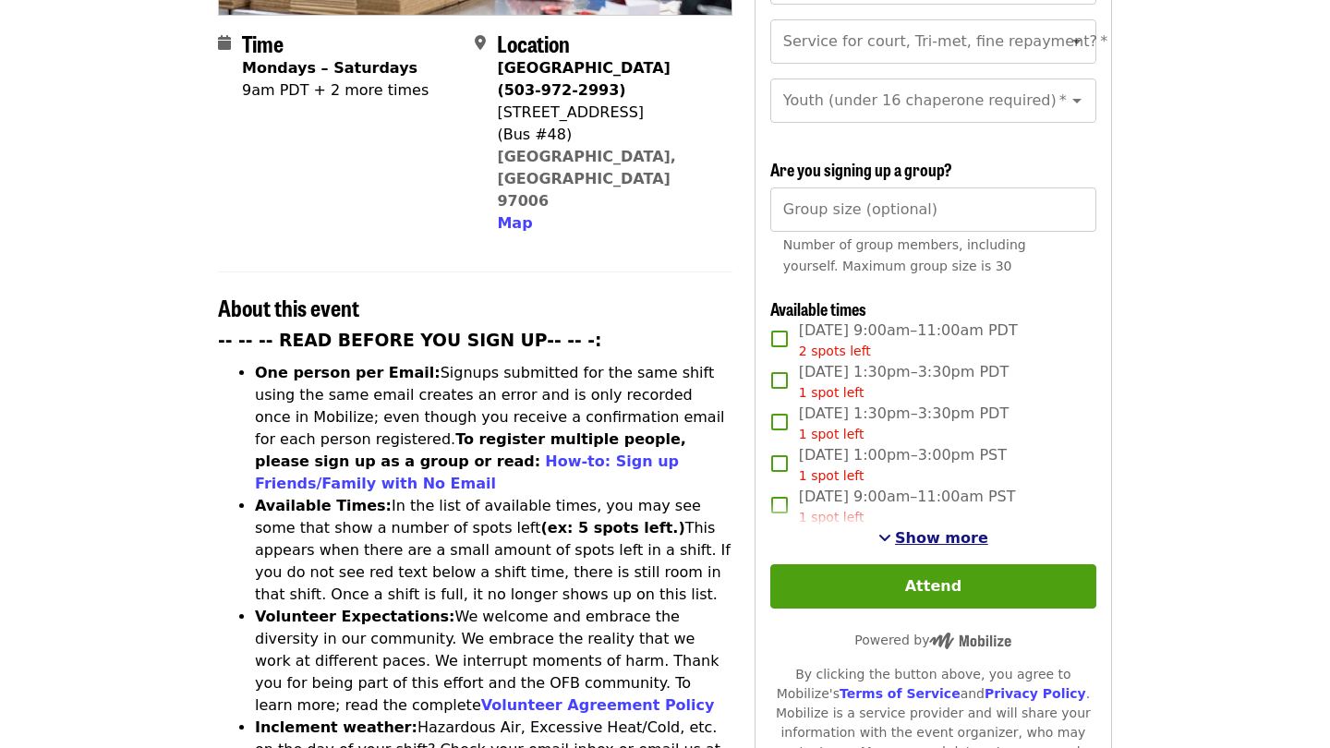
click at [955, 529] on span "Show more" at bounding box center [941, 538] width 93 height 18
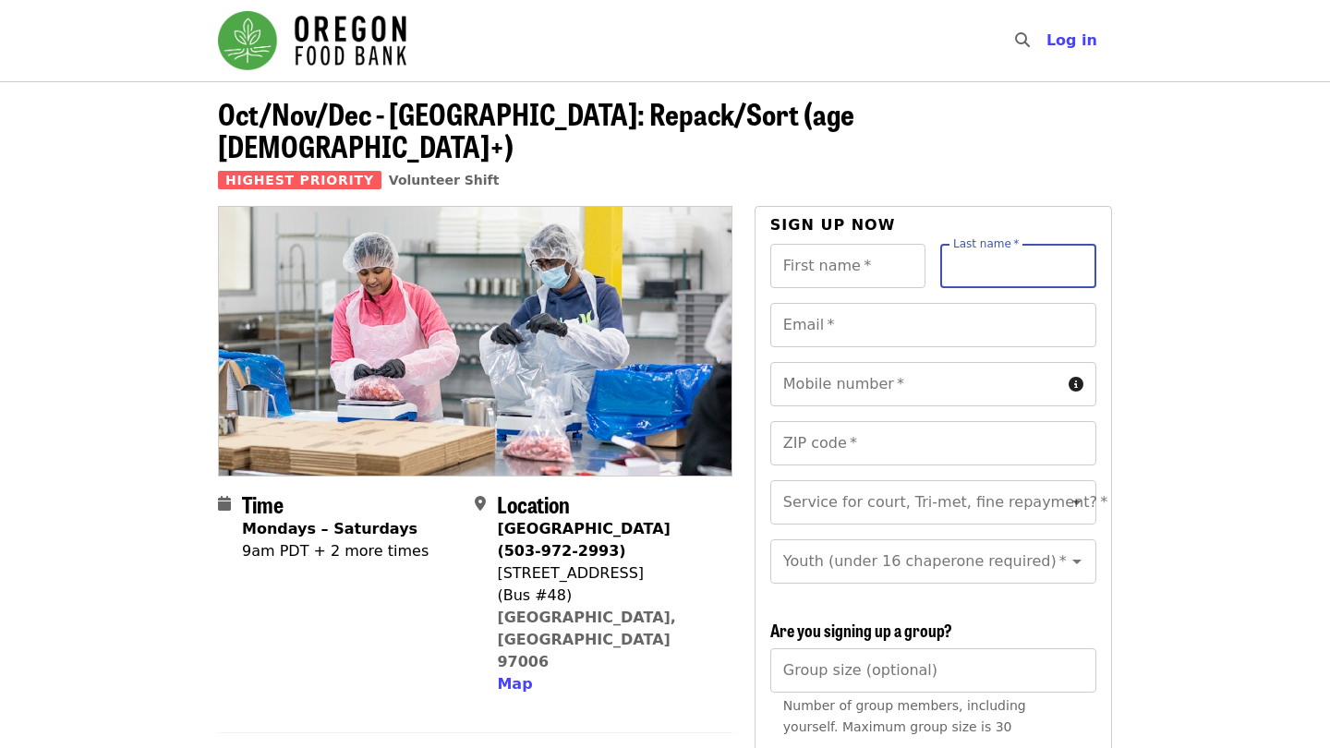
scroll to position [0, 0]
